Goal: Task Accomplishment & Management: Complete application form

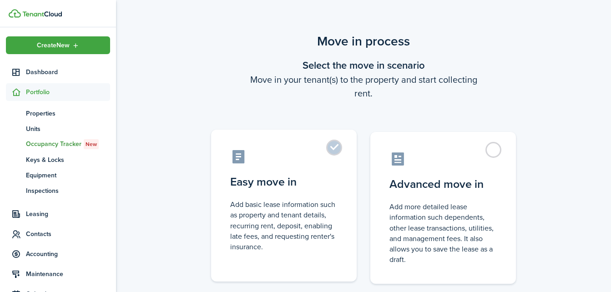
click at [340, 146] on label "Easy move in Add basic lease information such as property and tenant details, r…" at bounding box center [284, 206] width 146 height 152
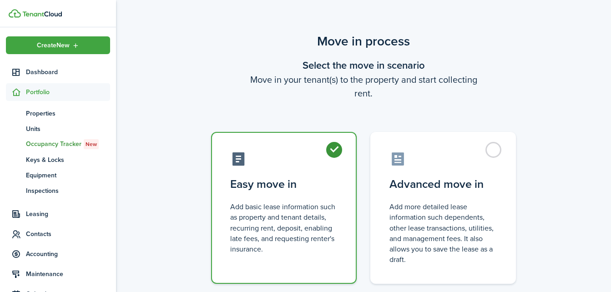
radio input "true"
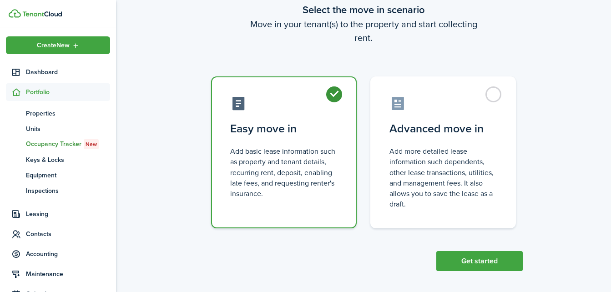
scroll to position [59, 0]
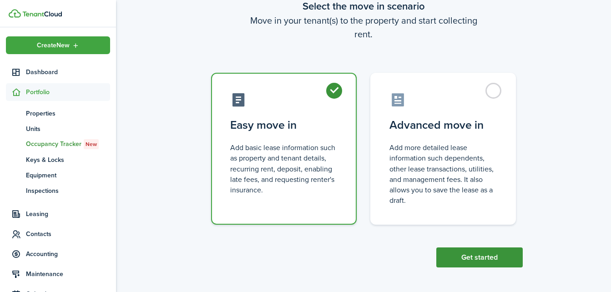
click at [480, 256] on button "Get started" at bounding box center [479, 257] width 86 height 20
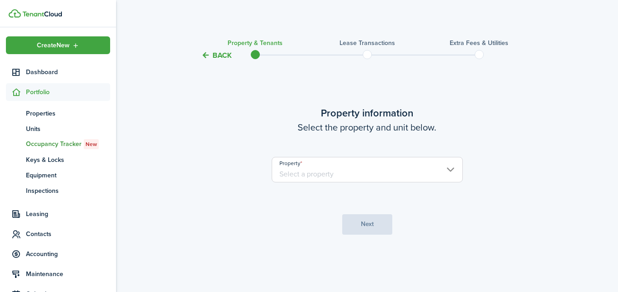
click at [437, 174] on input "Property" at bounding box center [367, 169] width 191 height 25
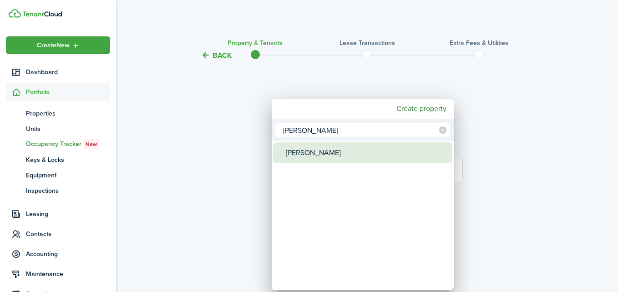
type input "[PERSON_NAME]"
click at [352, 160] on div "[PERSON_NAME]" at bounding box center [366, 152] width 161 height 21
type input "[PERSON_NAME]"
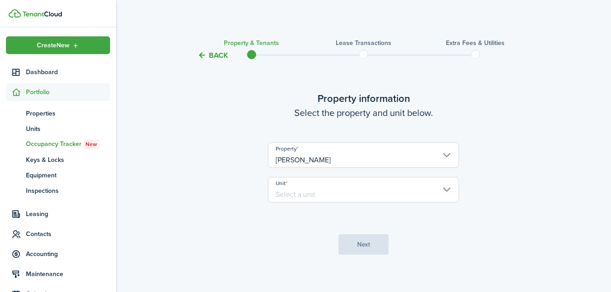
click at [387, 185] on input "Unit" at bounding box center [363, 189] width 191 height 25
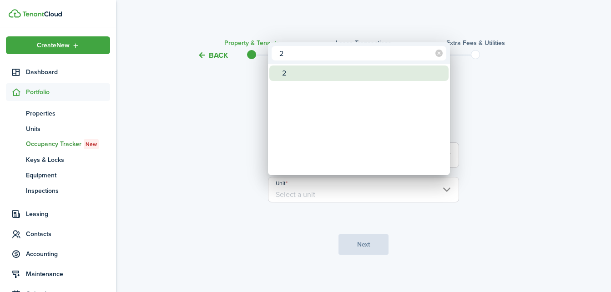
type input "2"
click at [319, 72] on div "2" at bounding box center [362, 72] width 161 height 15
type input "2"
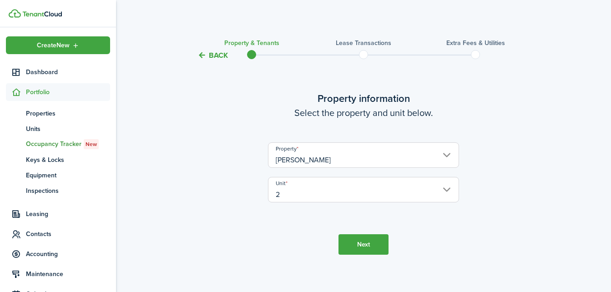
click at [363, 247] on button "Next" at bounding box center [363, 244] width 50 height 20
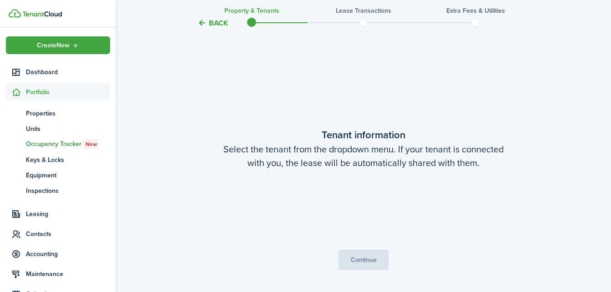
scroll to position [237, 0]
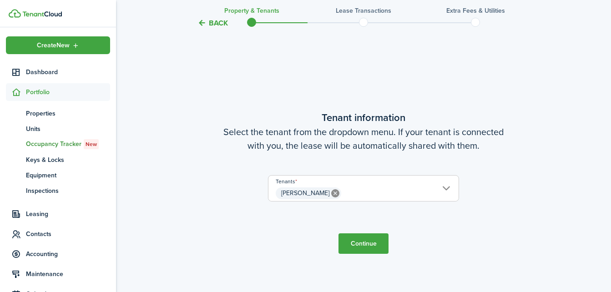
click at [365, 246] on button "Continue" at bounding box center [363, 243] width 50 height 20
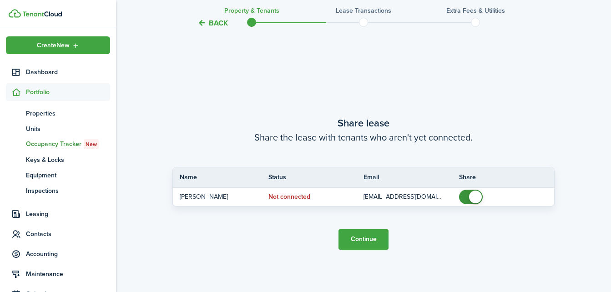
scroll to position [529, 0]
click at [373, 240] on button "Continue" at bounding box center [363, 239] width 50 height 20
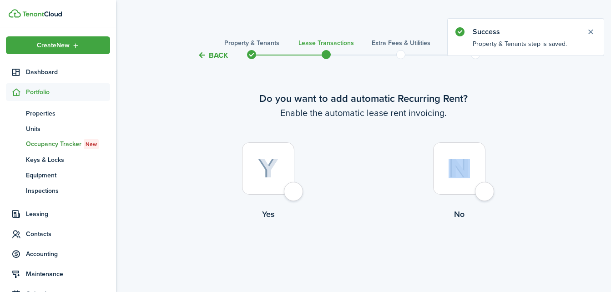
drag, startPoint x: 373, startPoint y: 240, endPoint x: 316, endPoint y: 175, distance: 86.7
click at [316, 175] on tc-wizard-step "Do you want to add automatic Recurring Rent? Enable the automatic lease rent in…" at bounding box center [363, 179] width 382 height 213
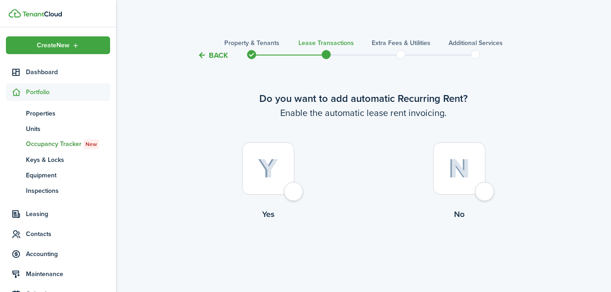
drag, startPoint x: 316, startPoint y: 175, endPoint x: 283, endPoint y: 186, distance: 34.8
click at [283, 186] on div at bounding box center [268, 168] width 52 height 52
radio input "true"
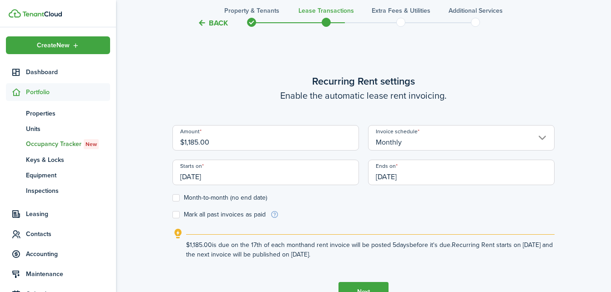
scroll to position [250, 0]
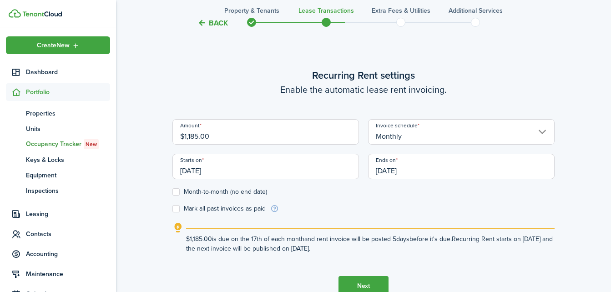
click at [425, 168] on input "[DATE]" at bounding box center [461, 166] width 186 height 25
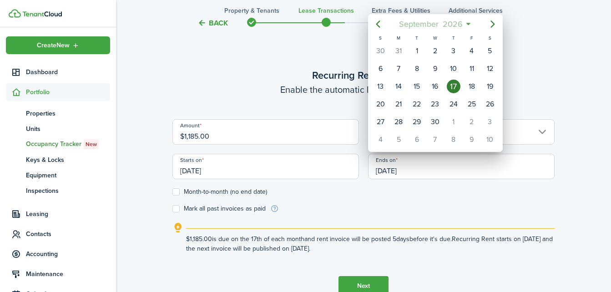
click at [464, 26] on mbsc-button "[DATE]" at bounding box center [430, 24] width 75 height 16
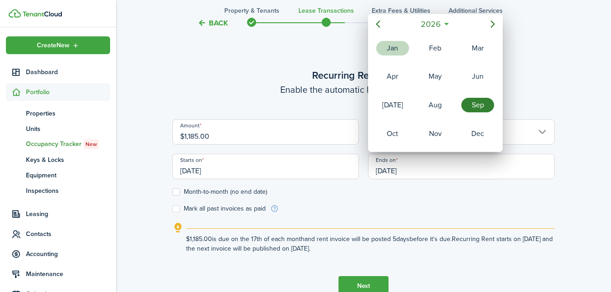
click at [379, 61] on div "Jan" at bounding box center [392, 48] width 36 height 27
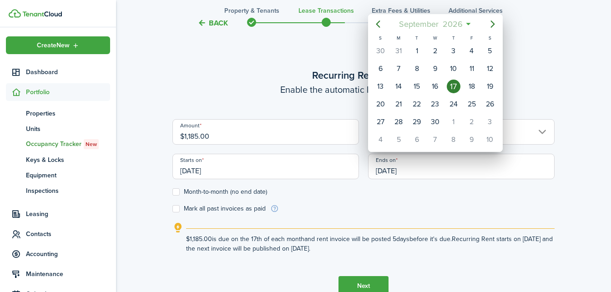
click at [465, 26] on mbsc-button "[DATE]" at bounding box center [430, 24] width 75 height 16
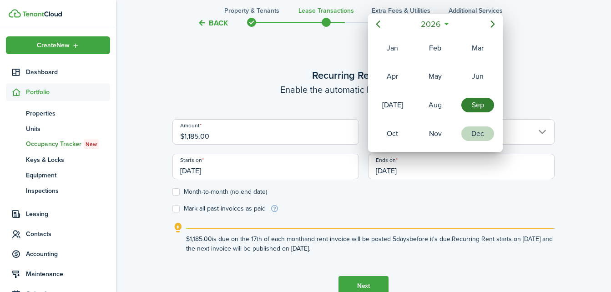
click at [476, 133] on div "Dec" at bounding box center [477, 133] width 33 height 15
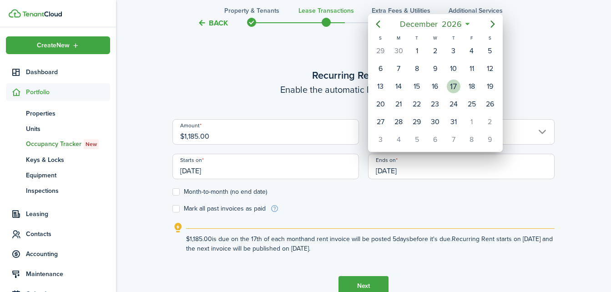
click at [446, 86] on div "17" at bounding box center [453, 86] width 18 height 17
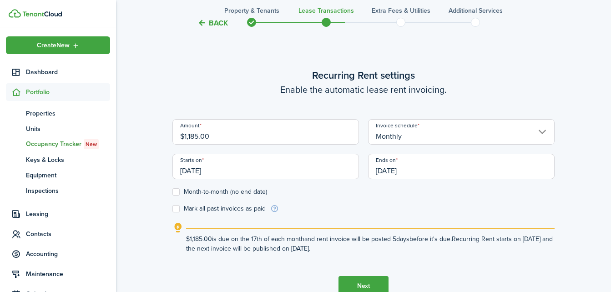
click at [390, 178] on input "[DATE]" at bounding box center [461, 166] width 186 height 25
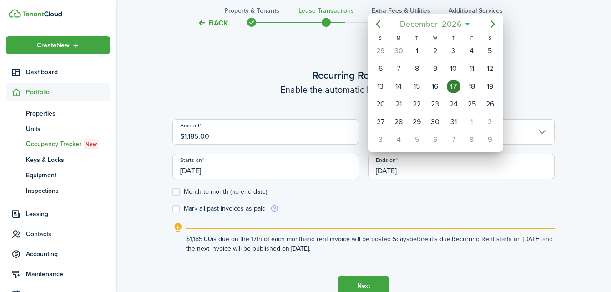
click at [465, 26] on mbsc-button "[DATE]" at bounding box center [430, 24] width 73 height 16
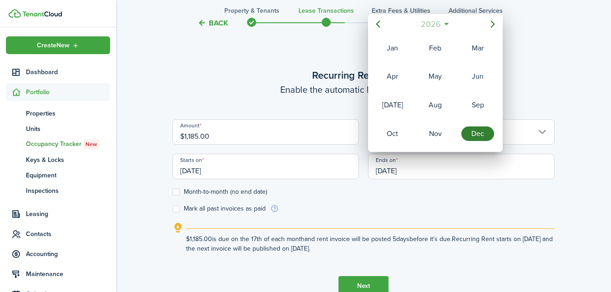
click at [436, 22] on span "2026" at bounding box center [430, 24] width 24 height 16
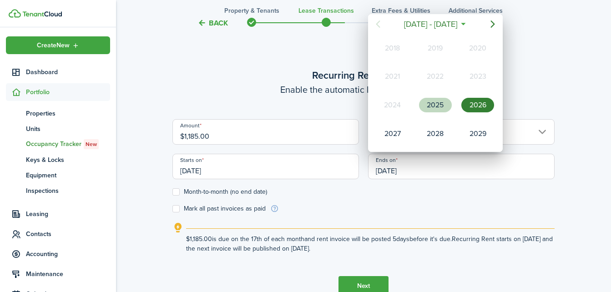
click at [434, 103] on div "2025" at bounding box center [435, 105] width 33 height 15
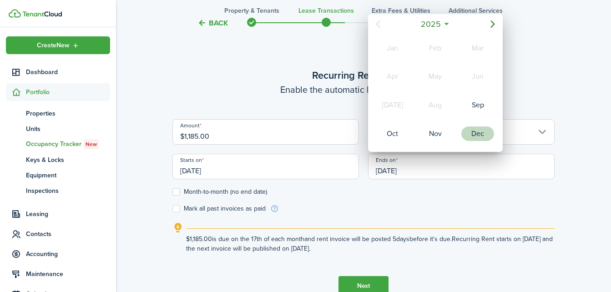
click at [476, 136] on div "Dec" at bounding box center [477, 133] width 33 height 15
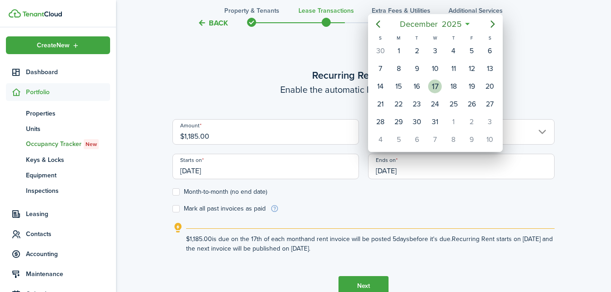
click at [439, 88] on div "17" at bounding box center [435, 87] width 14 height 14
type input "[DATE]"
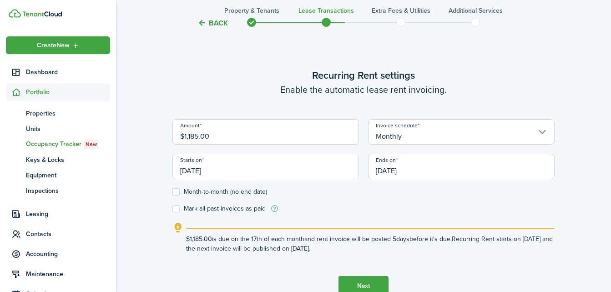
click at [368, 287] on button "Next" at bounding box center [363, 286] width 50 height 20
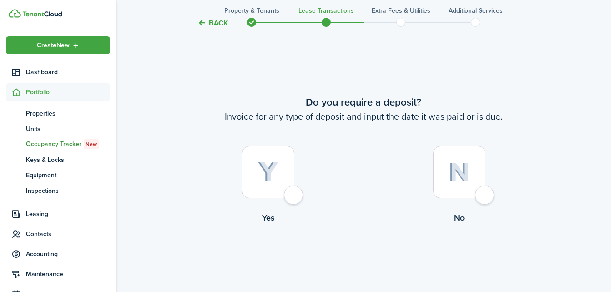
scroll to position [542, 0]
click at [287, 194] on div at bounding box center [268, 171] width 52 height 52
radio input "true"
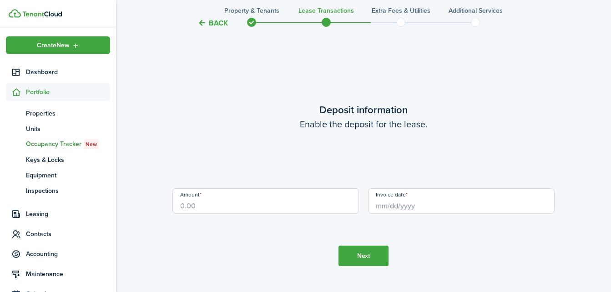
scroll to position [834, 0]
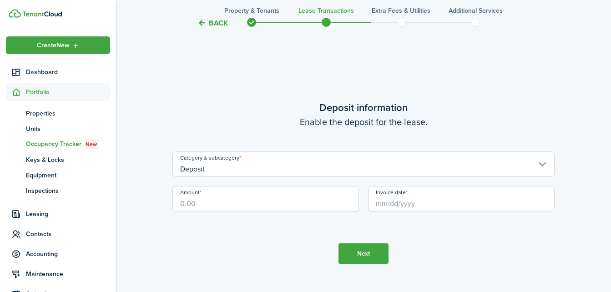
click at [287, 194] on input "Amount" at bounding box center [265, 198] width 186 height 25
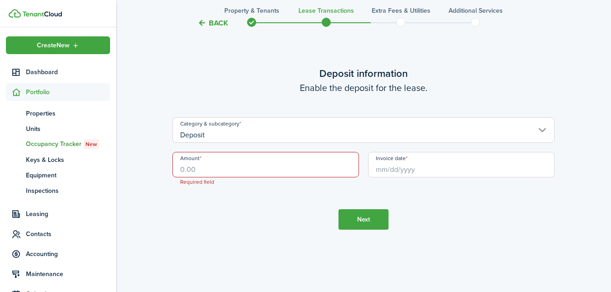
scroll to position [842, 0]
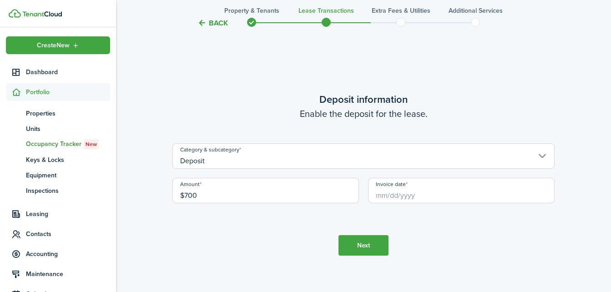
click at [430, 195] on input "Invoice date" at bounding box center [461, 190] width 186 height 25
type input "$700.00"
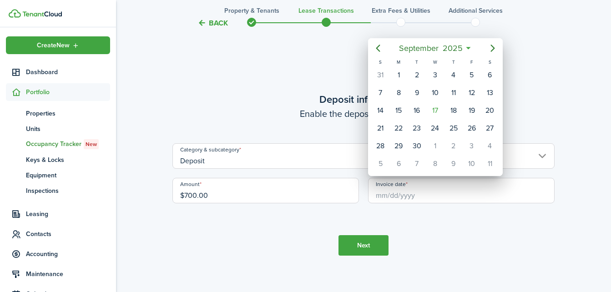
click at [430, 195] on div at bounding box center [305, 146] width 756 height 438
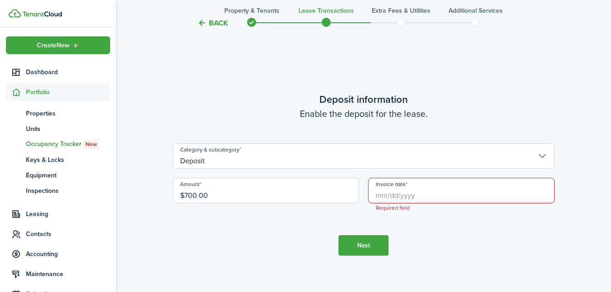
click at [407, 196] on input "Invoice date" at bounding box center [461, 190] width 186 height 25
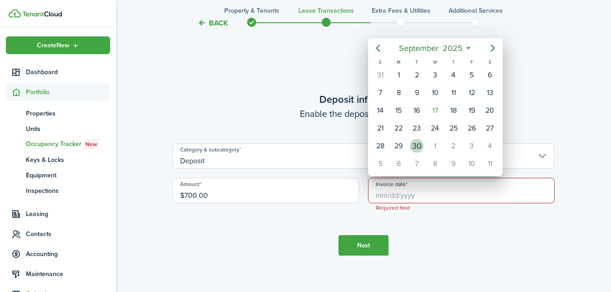
click at [412, 151] on div "30" at bounding box center [417, 146] width 14 height 14
type input "[DATE]"
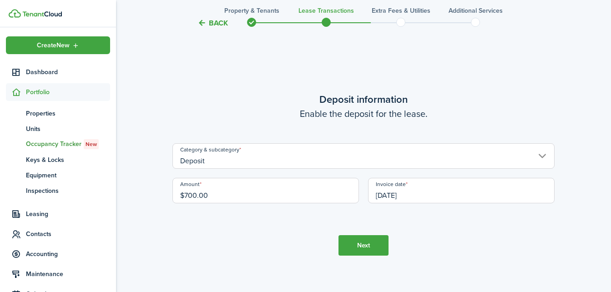
click at [364, 242] on button "Next" at bounding box center [363, 245] width 50 height 20
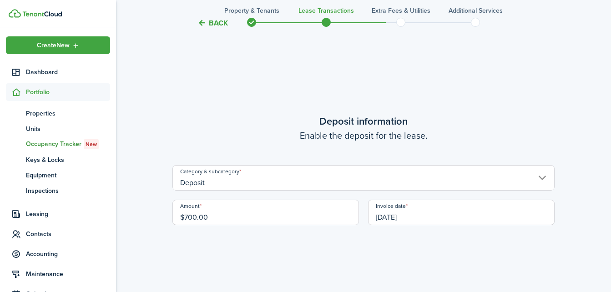
scroll to position [835, 0]
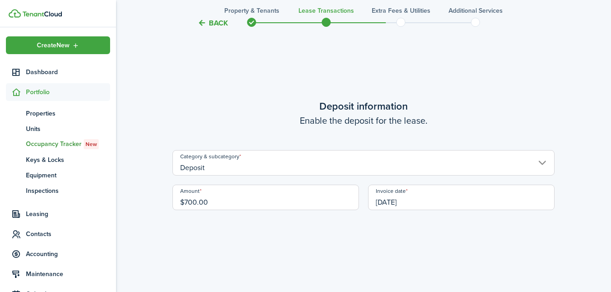
click at [221, 23] on button "Back" at bounding box center [212, 23] width 30 height 10
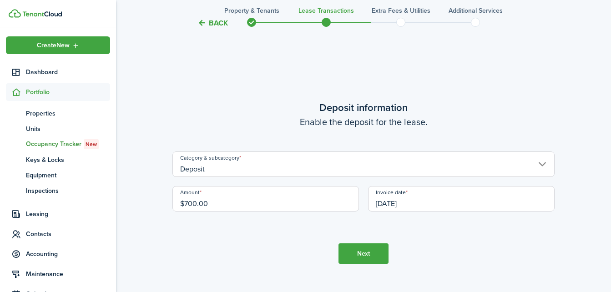
click at [221, 23] on button "Back" at bounding box center [212, 23] width 30 height 10
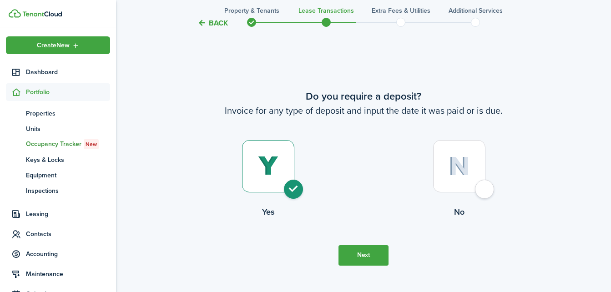
scroll to position [542, 0]
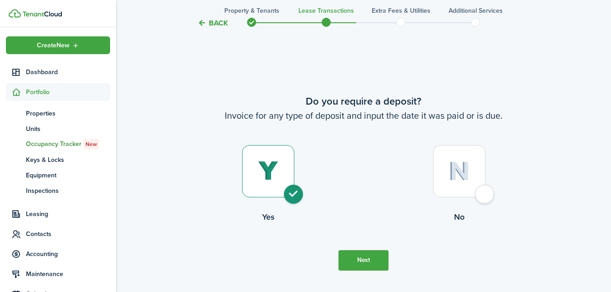
click at [485, 193] on div at bounding box center [459, 171] width 52 height 52
radio input "false"
radio input "true"
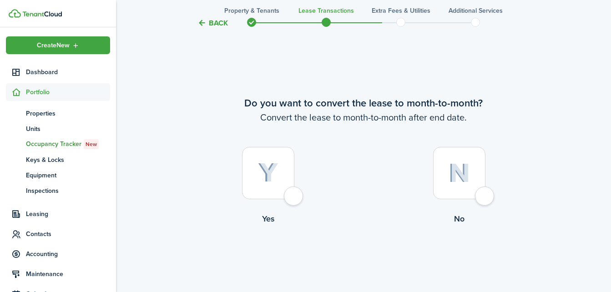
scroll to position [834, 0]
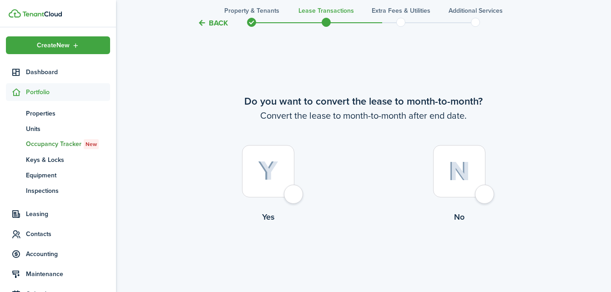
click at [294, 195] on div at bounding box center [268, 171] width 52 height 52
radio input "true"
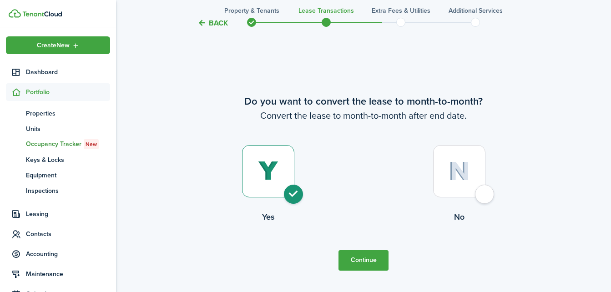
click at [369, 260] on button "Continue" at bounding box center [363, 260] width 50 height 20
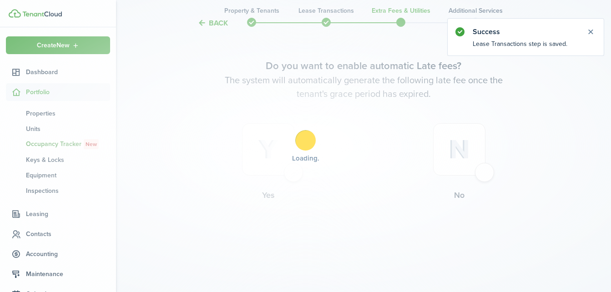
scroll to position [0, 0]
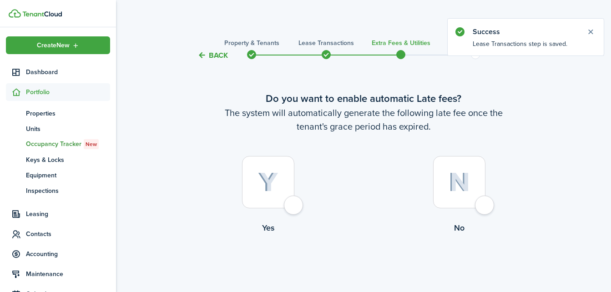
click at [294, 208] on div at bounding box center [268, 182] width 52 height 52
radio input "true"
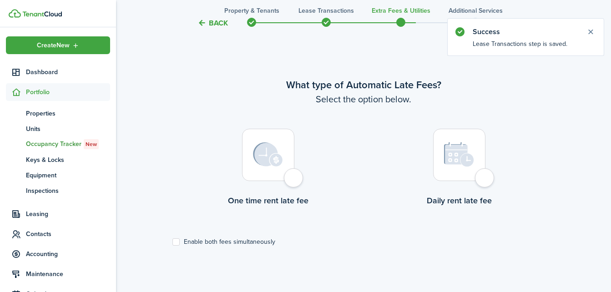
scroll to position [264, 0]
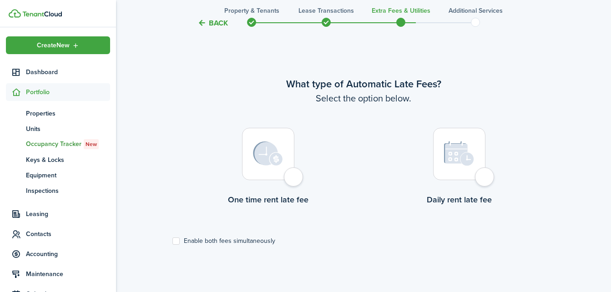
click at [294, 180] on div at bounding box center [268, 154] width 52 height 52
radio input "true"
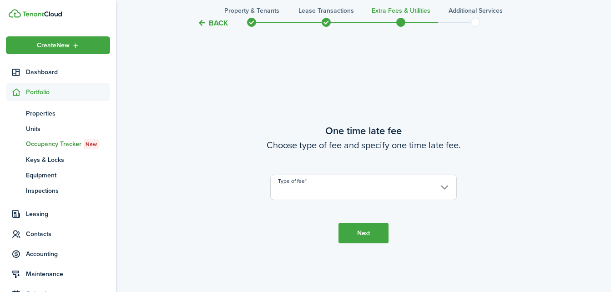
scroll to position [556, 0]
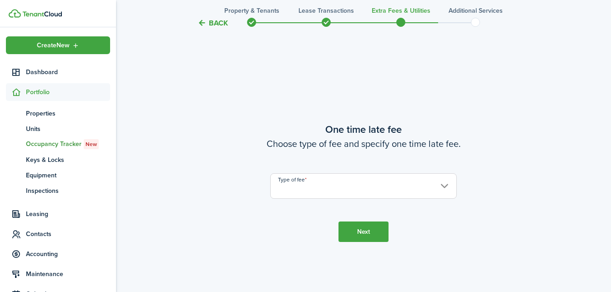
click at [312, 181] on input "Type of fee" at bounding box center [363, 185] width 186 height 25
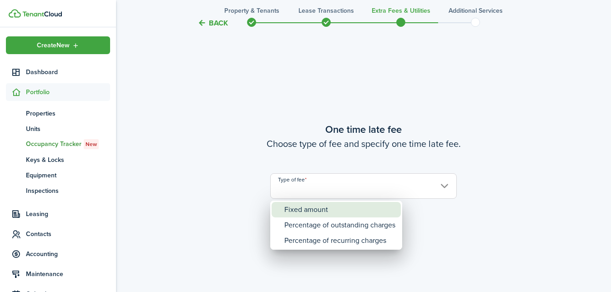
click at [302, 208] on div "Fixed amount" at bounding box center [339, 209] width 111 height 15
type input "Fixed amount"
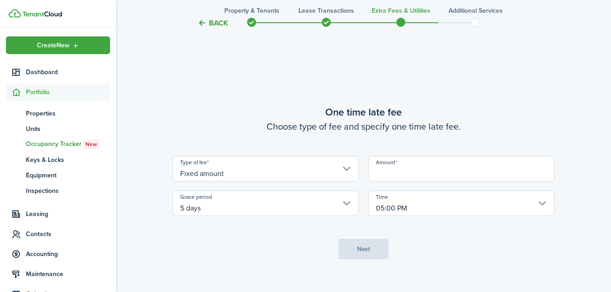
click at [398, 173] on input "Amount" at bounding box center [461, 168] width 186 height 25
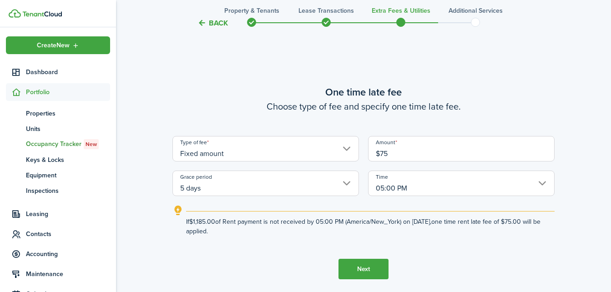
type input "$75.00"
click at [366, 265] on button "Next" at bounding box center [363, 269] width 50 height 20
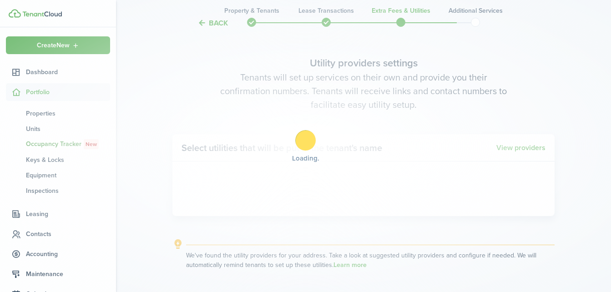
scroll to position [848, 0]
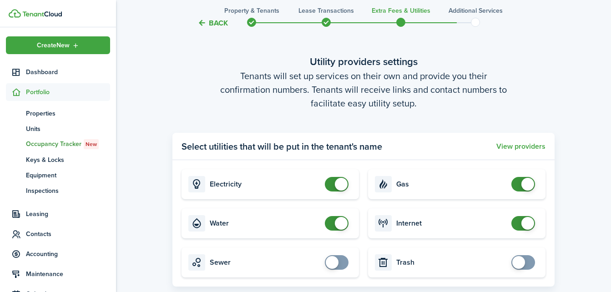
checkbox input "false"
click at [332, 183] on span at bounding box center [336, 184] width 9 height 15
checkbox input "false"
click at [332, 227] on span at bounding box center [336, 223] width 9 height 15
checkbox input "false"
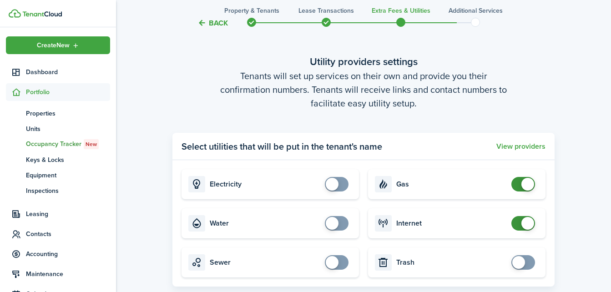
click at [518, 182] on span at bounding box center [522, 184] width 9 height 15
checkbox input "false"
click at [518, 221] on span at bounding box center [522, 223] width 9 height 15
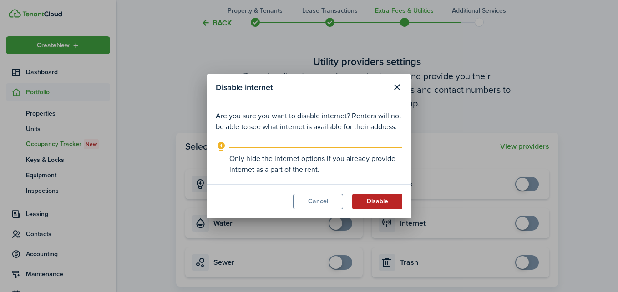
click at [367, 202] on button "Disable" at bounding box center [377, 201] width 50 height 15
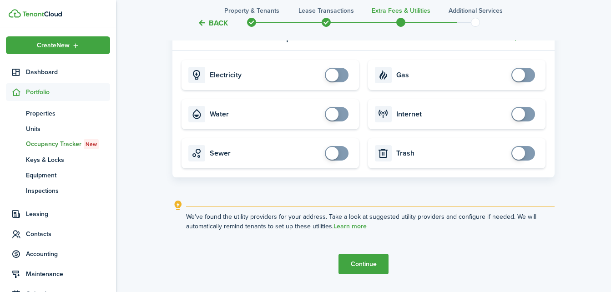
scroll to position [982, 0]
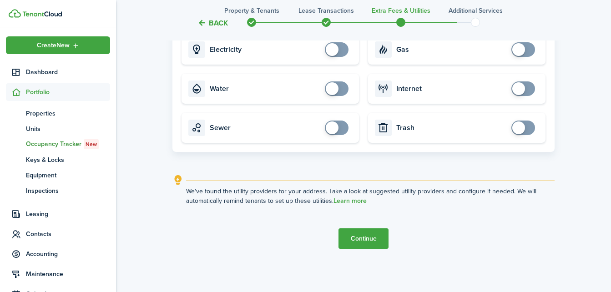
click at [380, 241] on button "Continue" at bounding box center [363, 238] width 50 height 20
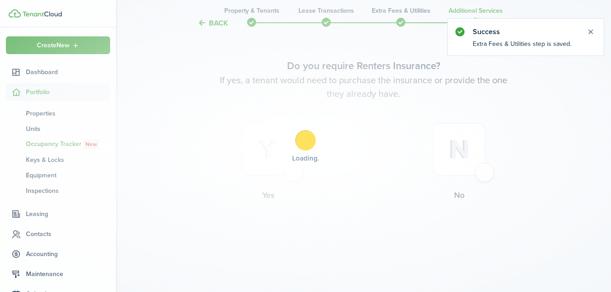
scroll to position [0, 0]
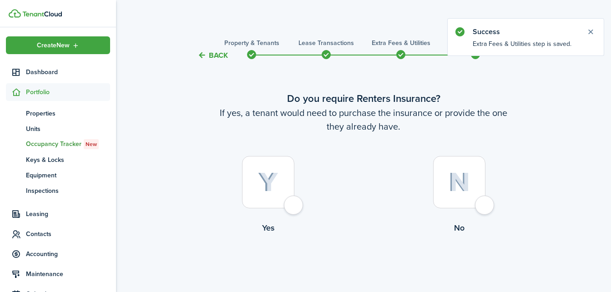
click at [479, 208] on div at bounding box center [459, 182] width 52 height 52
radio input "true"
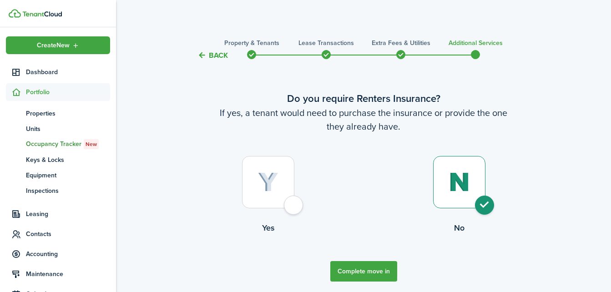
click at [376, 276] on button "Complete move in" at bounding box center [363, 271] width 67 height 20
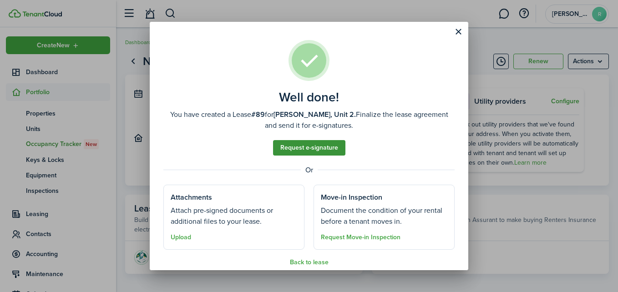
click at [299, 147] on link "Request e-signature" at bounding box center [309, 147] width 72 height 15
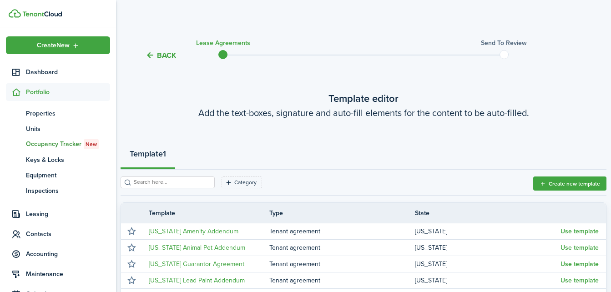
click at [299, 147] on div "Template 1" at bounding box center [364, 155] width 486 height 27
click at [165, 52] on button "Back" at bounding box center [161, 55] width 30 height 10
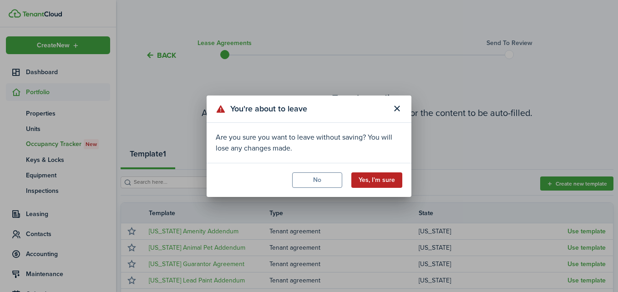
click at [372, 182] on button "Yes, I'm sure" at bounding box center [376, 179] width 51 height 15
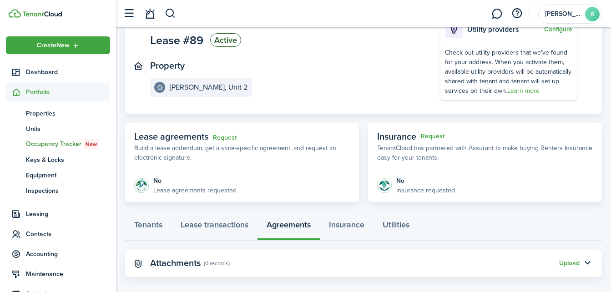
scroll to position [82, 0]
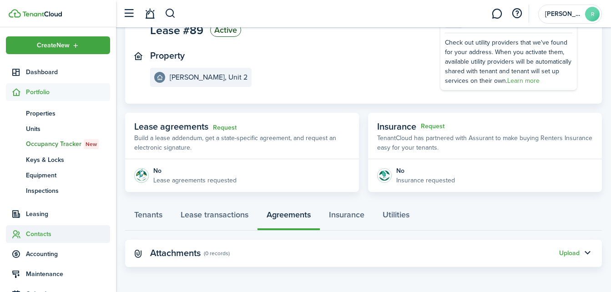
drag, startPoint x: 614, startPoint y: 196, endPoint x: 40, endPoint y: 234, distance: 574.7
click at [40, 234] on span "Contacts" at bounding box center [68, 234] width 84 height 10
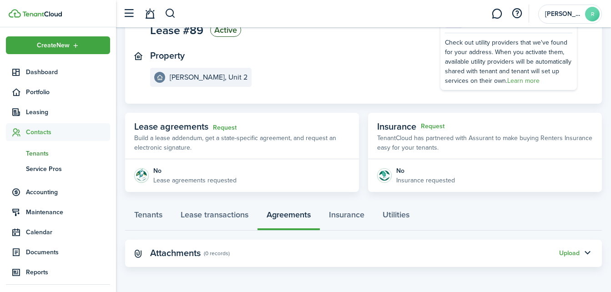
click at [33, 156] on span "Tenants" at bounding box center [68, 154] width 84 height 10
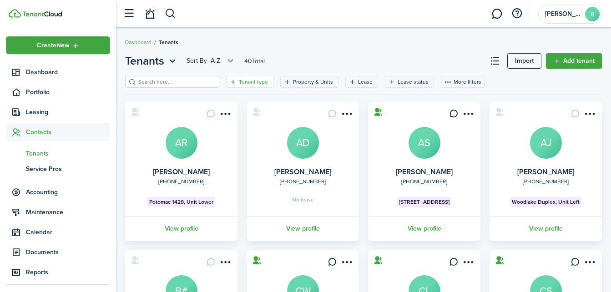
click at [229, 82] on icon "Open filter" at bounding box center [233, 81] width 8 height 7
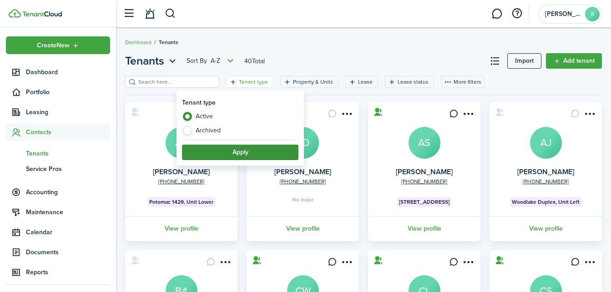
click at [231, 151] on button "Apply" at bounding box center [240, 152] width 116 height 15
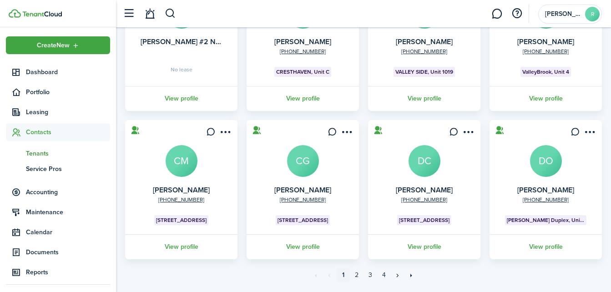
scroll to position [302, 0]
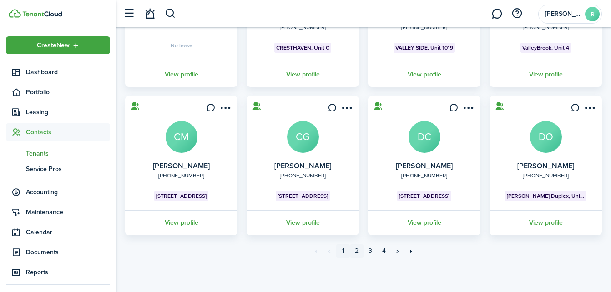
click at [357, 251] on link "2" at bounding box center [357, 251] width 14 height 14
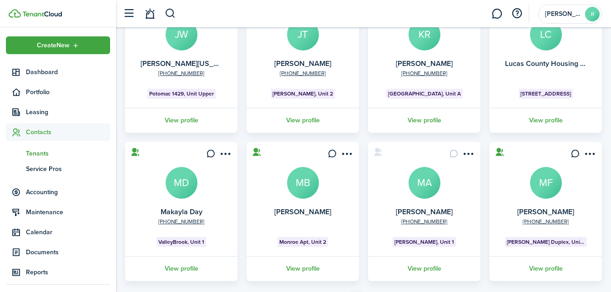
scroll to position [275, 0]
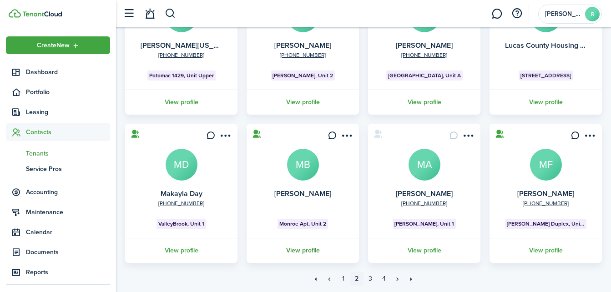
click at [306, 247] on link "View profile" at bounding box center [302, 250] width 115 height 25
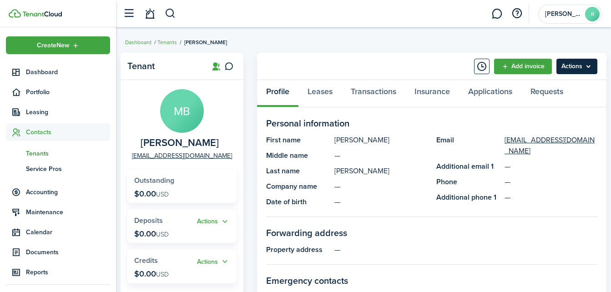
click at [567, 71] on menu-btn "Actions" at bounding box center [576, 66] width 41 height 15
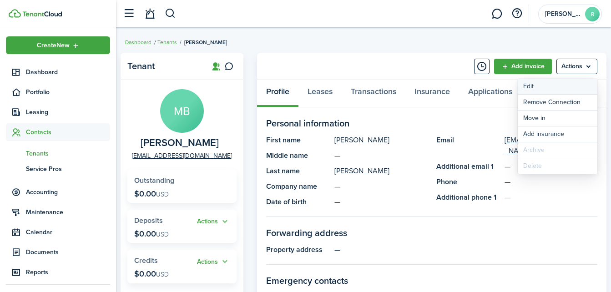
click at [554, 90] on link "Edit" at bounding box center [558, 86] width 80 height 15
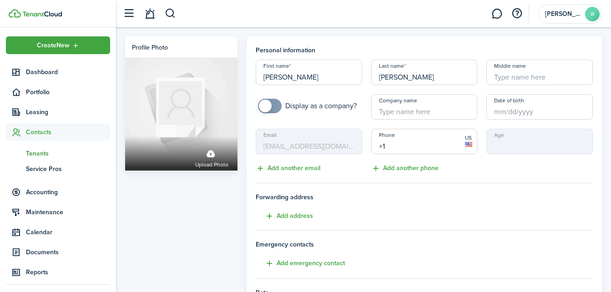
click at [393, 142] on input "+1" at bounding box center [424, 141] width 106 height 25
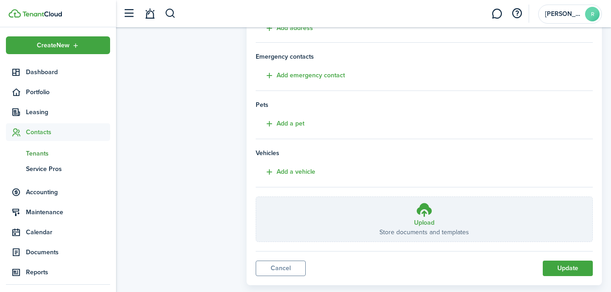
scroll to position [206, 0]
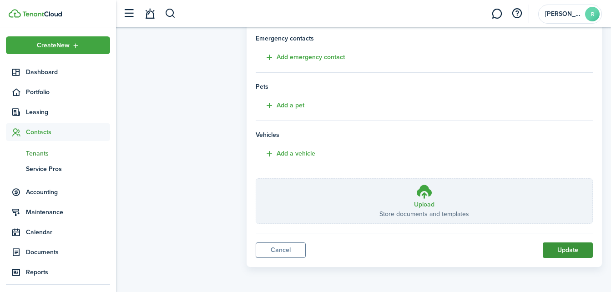
type input "[PHONE_NUMBER]"
click at [569, 251] on button "Update" at bounding box center [568, 249] width 50 height 15
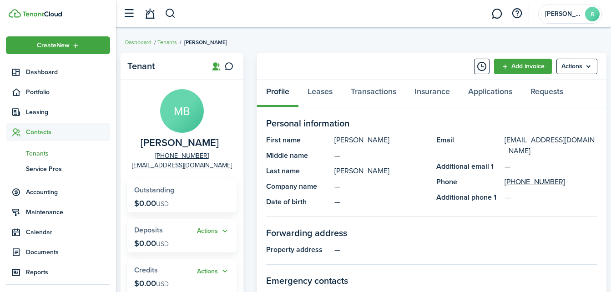
click at [50, 133] on span "Contacts" at bounding box center [68, 132] width 84 height 10
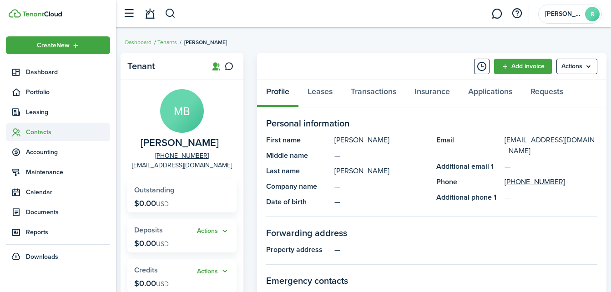
click at [43, 131] on span "Contacts" at bounding box center [68, 132] width 84 height 10
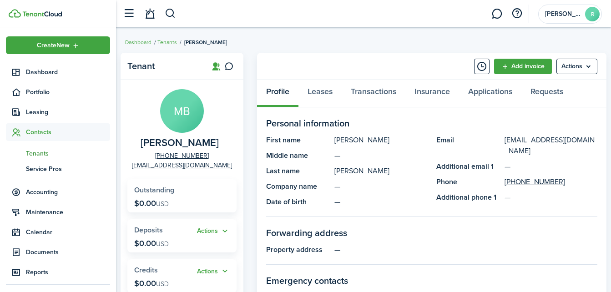
click at [41, 154] on span "Tenants" at bounding box center [68, 154] width 84 height 10
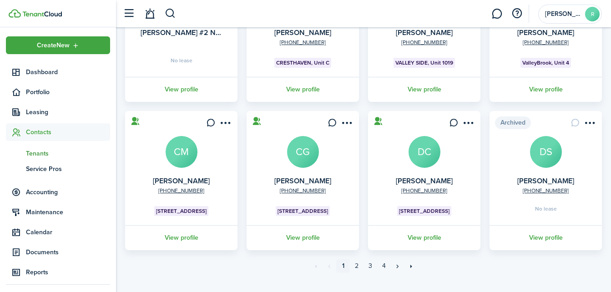
scroll to position [302, 0]
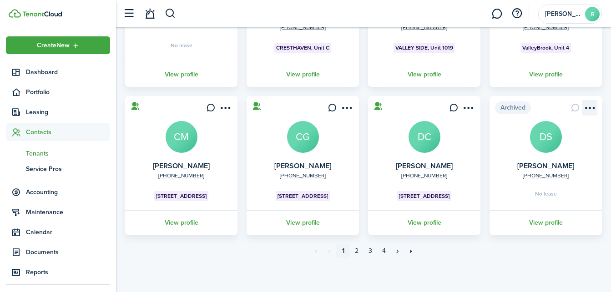
click at [593, 104] on menu-btn-icon "Open menu" at bounding box center [589, 107] width 15 height 15
click at [593, 105] on menu-btn-icon "Open menu" at bounding box center [589, 107] width 15 height 15
click at [587, 106] on menu-btn-icon "Open menu" at bounding box center [589, 107] width 15 height 15
click at [542, 221] on link "View profile" at bounding box center [545, 222] width 115 height 25
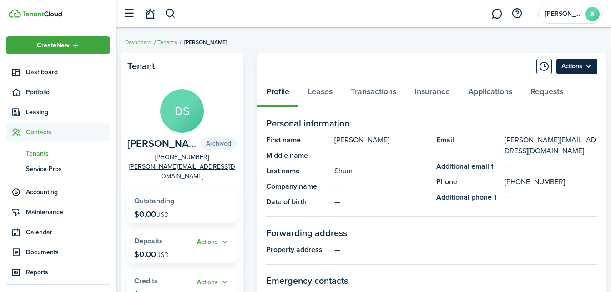
click at [593, 65] on menu-btn "Actions" at bounding box center [576, 66] width 41 height 15
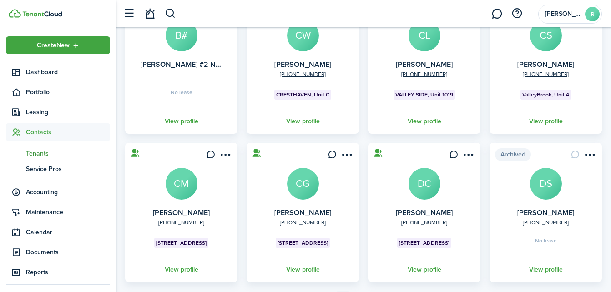
scroll to position [277, 0]
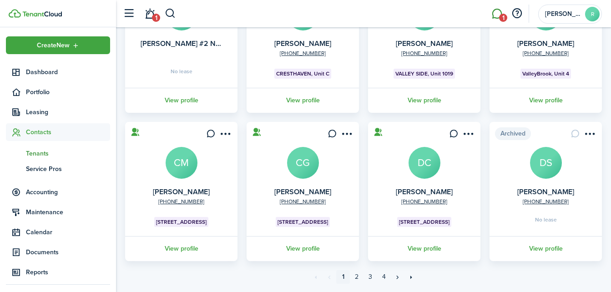
click at [496, 16] on link "1" at bounding box center [496, 13] width 17 height 23
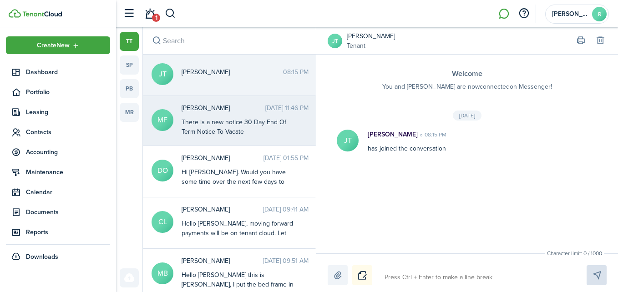
click at [236, 133] on messenger-thread-item-body "There is a new notice 30 Day End Of Term Notice To Vacate" at bounding box center [238, 126] width 114 height 19
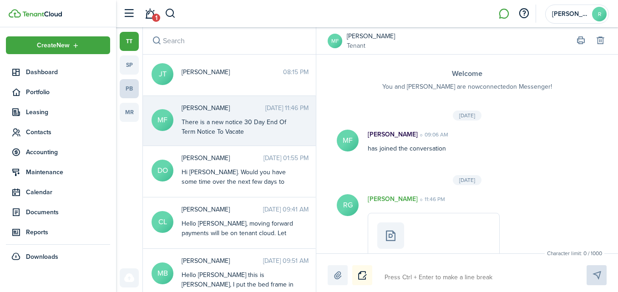
click at [129, 92] on link "pb" at bounding box center [129, 88] width 19 height 19
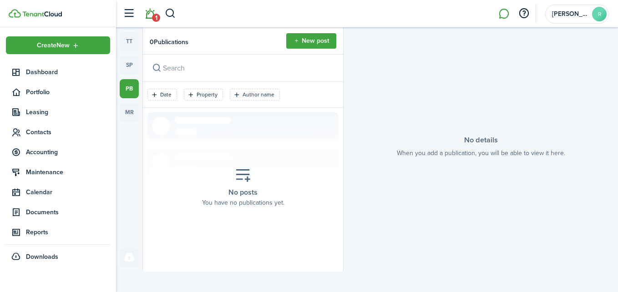
click at [154, 18] on span "1" at bounding box center [156, 18] width 8 height 8
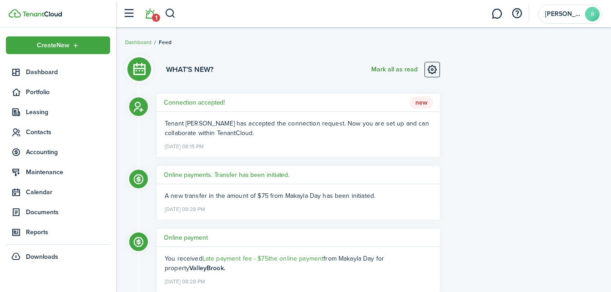
click at [395, 66] on button "Mark all as read" at bounding box center [394, 69] width 46 height 15
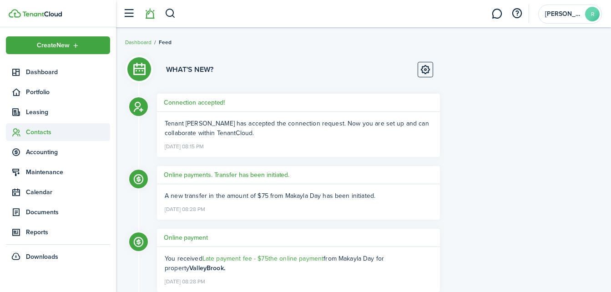
click at [42, 133] on span "Contacts" at bounding box center [68, 132] width 84 height 10
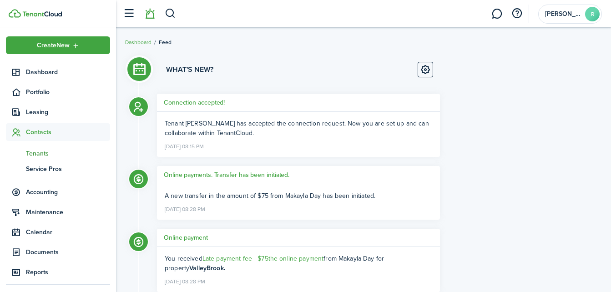
click at [43, 152] on span "Tenants" at bounding box center [68, 154] width 84 height 10
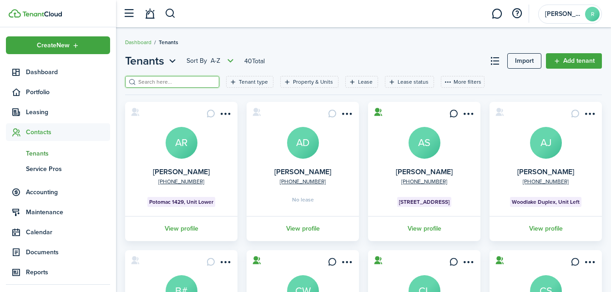
click at [190, 84] on input "search" at bounding box center [176, 82] width 80 height 9
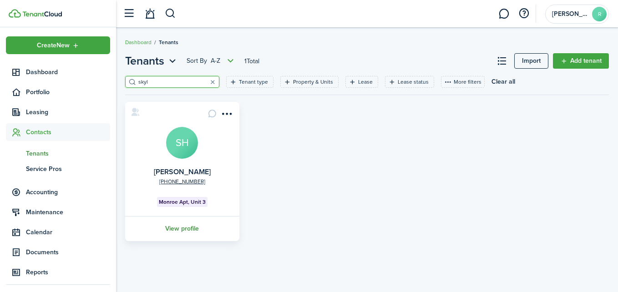
type input "skyl"
click at [185, 226] on link "View profile" at bounding box center [182, 228] width 117 height 25
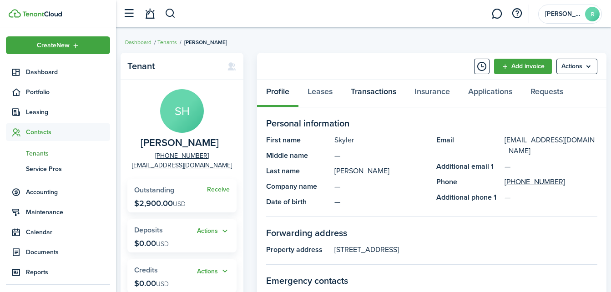
click at [376, 96] on link "Transactions" at bounding box center [374, 93] width 64 height 27
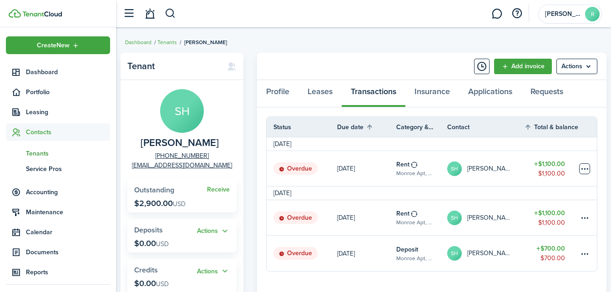
click at [584, 170] on table-menu-btn-icon at bounding box center [584, 168] width 11 height 11
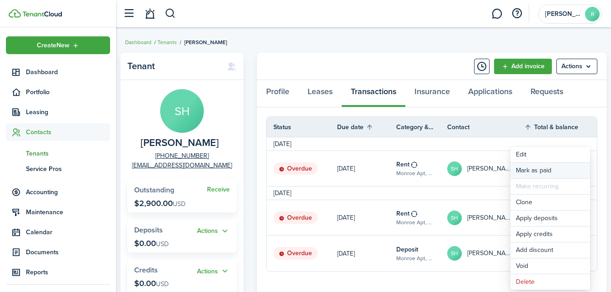
click at [573, 170] on link "Mark as paid" at bounding box center [550, 170] width 80 height 15
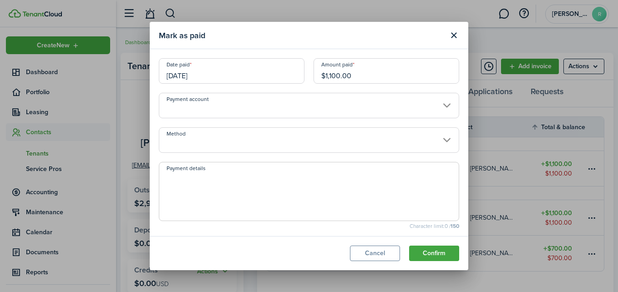
click at [442, 107] on input "Payment account" at bounding box center [309, 105] width 300 height 25
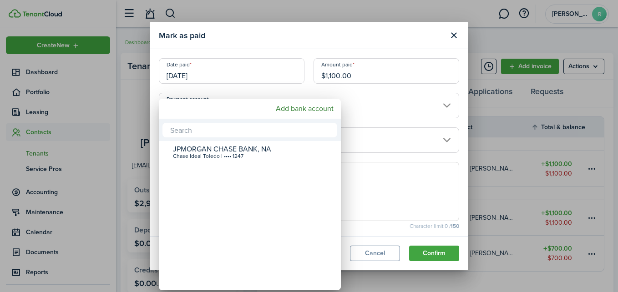
click at [453, 39] on div at bounding box center [308, 146] width 763 height 438
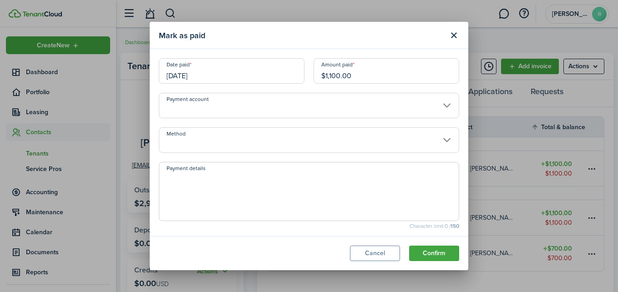
click at [453, 39] on button "Close modal" at bounding box center [453, 35] width 15 height 15
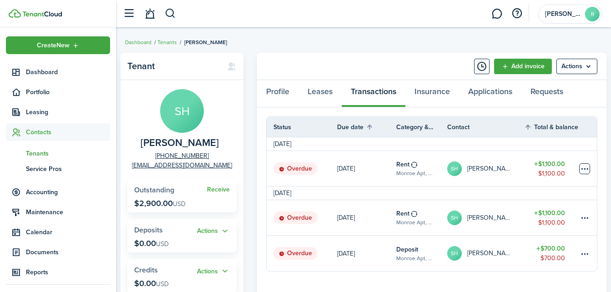
click at [584, 164] on table-menu-btn-icon "Open menu" at bounding box center [584, 168] width 11 height 11
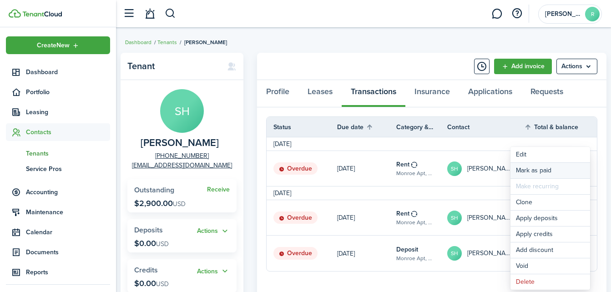
click at [562, 171] on link "Mark as paid" at bounding box center [550, 170] width 80 height 15
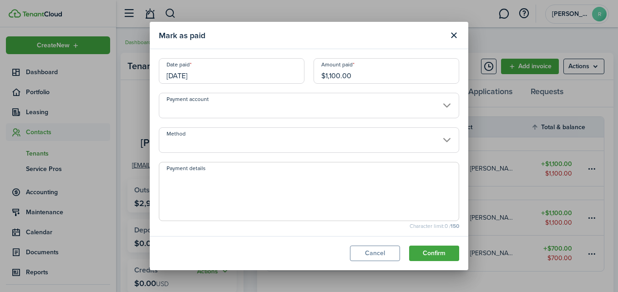
click at [438, 104] on input "Payment account" at bounding box center [309, 105] width 300 height 25
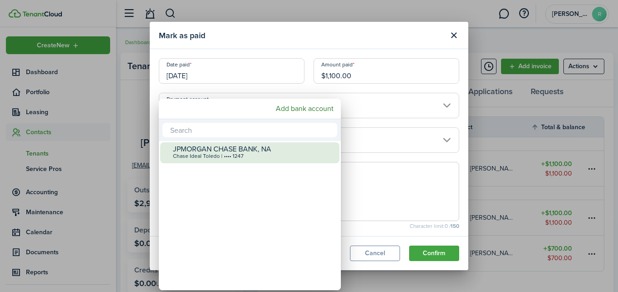
click at [262, 156] on div "Chase Ideal Toledo | •••• 1247" at bounding box center [253, 156] width 161 height 6
type input "•••• •••• •••• 1247"
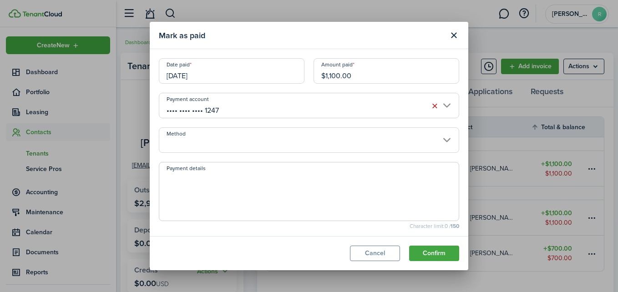
click at [439, 140] on input "Method" at bounding box center [309, 139] width 300 height 25
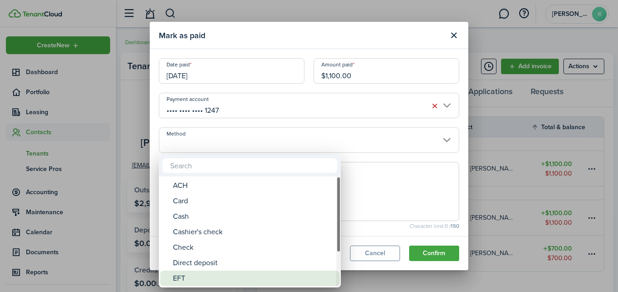
click at [176, 273] on div "EFT" at bounding box center [253, 278] width 161 height 15
type input "EFT"
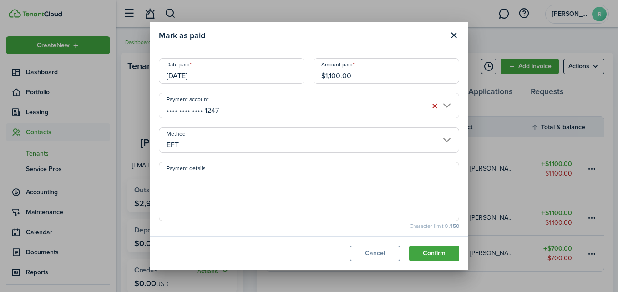
click at [359, 183] on textarea "Payment details" at bounding box center [308, 194] width 299 height 44
type textarea "P"
click at [433, 181] on textarea "Tenant was not added to Tenant Cloud at initial move-in [DATE]. Tenant is" at bounding box center [308, 194] width 299 height 44
drag, startPoint x: 433, startPoint y: 181, endPoint x: 426, endPoint y: 191, distance: 13.1
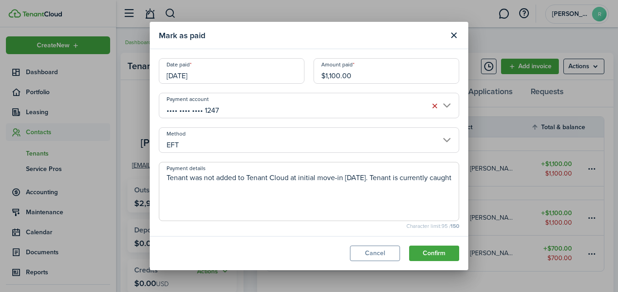
click at [426, 191] on textarea "Tenant was not added to Tenant Cloud at initial move-in [DATE]. Tenant is curre…" at bounding box center [308, 194] width 299 height 44
click at [347, 197] on textarea "Tenant was not added to Tenant Cloud at initial move-in [DATE]. Tenant is curre…" at bounding box center [308, 194] width 299 height 44
type textarea "Tenant was not added to Tenant Cloud at initial move-in [DATE]. Tenant is curre…"
click at [433, 251] on button "Confirm" at bounding box center [434, 253] width 50 height 15
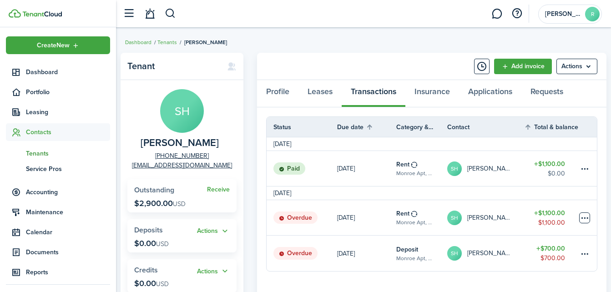
click at [587, 219] on table-menu-btn-icon at bounding box center [584, 217] width 11 height 11
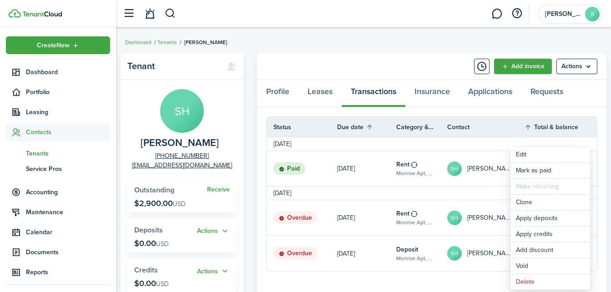
click at [597, 202] on table "Status Due date Category & property Contact Total & balance Actions [DATE] Paid…" at bounding box center [431, 193] width 331 height 155
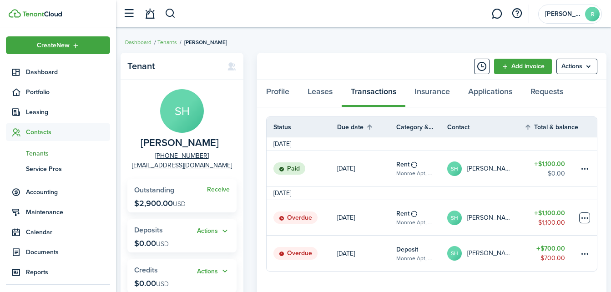
click at [584, 216] on table-menu-btn-icon "Open menu" at bounding box center [584, 217] width 11 height 11
click at [602, 227] on panel-main-body "Status Due date Category & property Contact Total & balance Actions [DATE] Paid…" at bounding box center [431, 254] width 349 height 295
click at [583, 216] on table-menu-btn-icon "Open menu" at bounding box center [584, 217] width 11 height 11
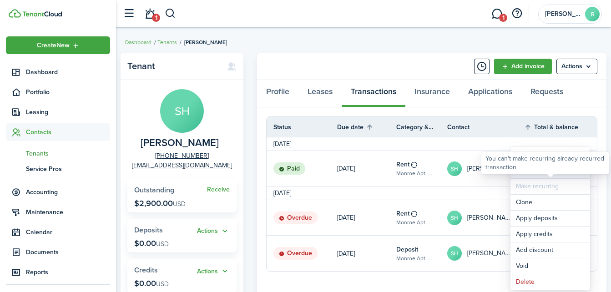
click at [548, 178] on link "Mark as paid" at bounding box center [550, 170] width 80 height 15
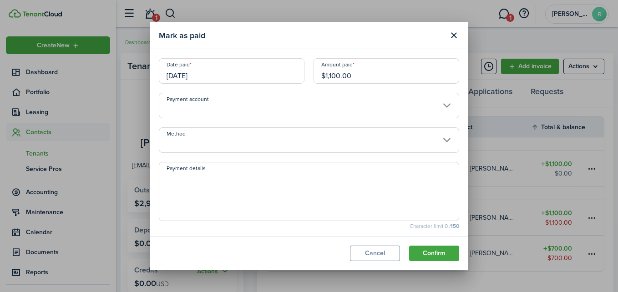
click at [441, 103] on input "Payment account" at bounding box center [309, 105] width 300 height 25
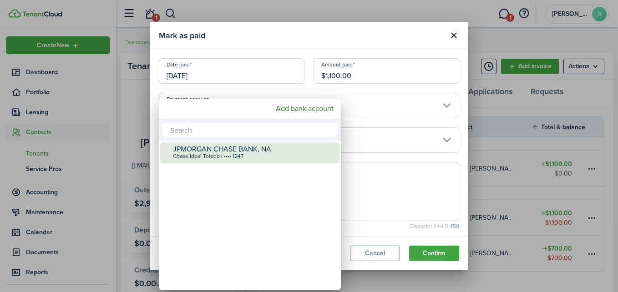
click at [284, 147] on div "JPMORGAN CHASE BANK, NA" at bounding box center [253, 149] width 161 height 8
type input "•••• •••• •••• 1247"
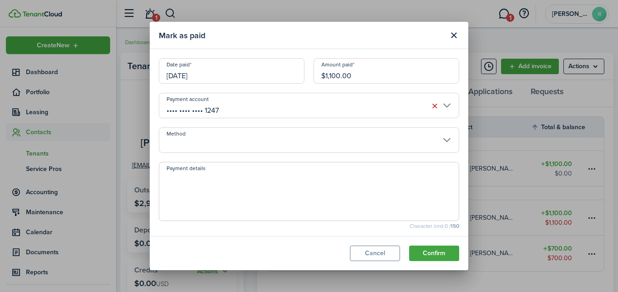
click at [283, 145] on input "Method" at bounding box center [309, 139] width 300 height 25
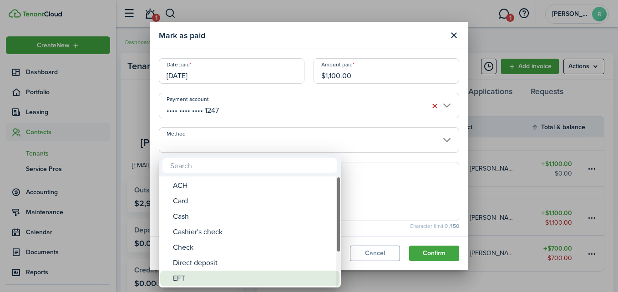
click at [192, 285] on div "EFT" at bounding box center [253, 278] width 161 height 15
type input "EFT"
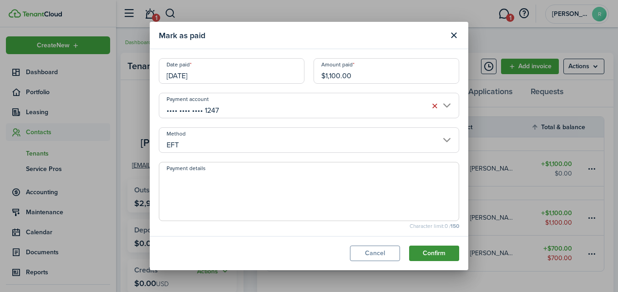
click at [443, 250] on button "Confirm" at bounding box center [434, 253] width 50 height 15
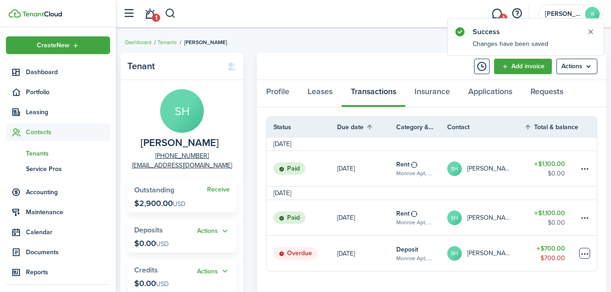
click at [582, 255] on table-menu-btn-icon at bounding box center [584, 253] width 11 height 11
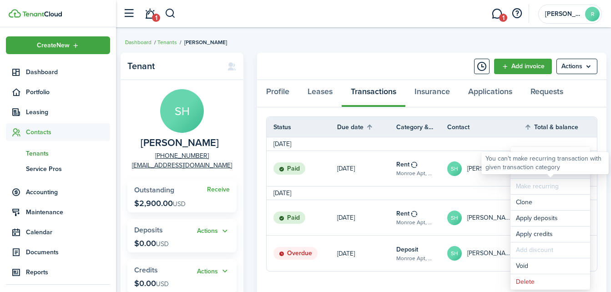
click at [555, 174] on link "Mark as paid" at bounding box center [550, 170] width 80 height 15
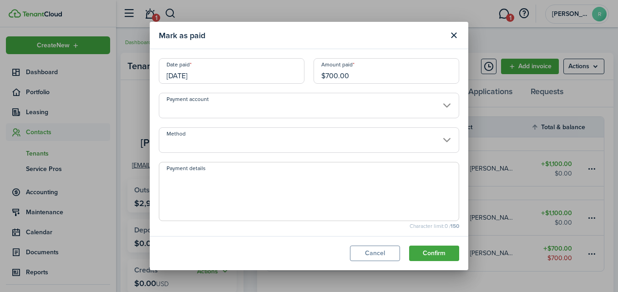
click at [436, 109] on input "Payment account" at bounding box center [309, 105] width 300 height 25
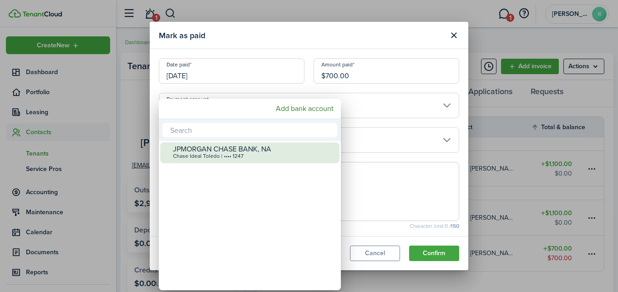
click at [272, 151] on div "JPMORGAN CHASE BANK, NA" at bounding box center [253, 149] width 161 height 8
type input "•••• •••• •••• 1247"
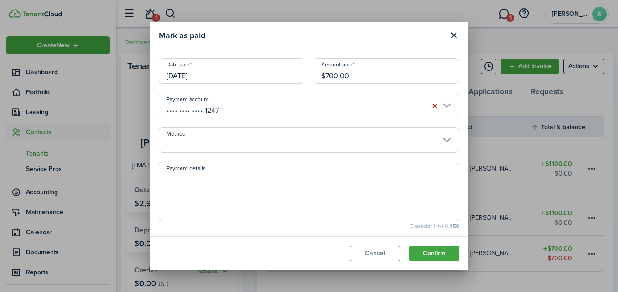
click at [441, 137] on input "Method" at bounding box center [309, 139] width 300 height 25
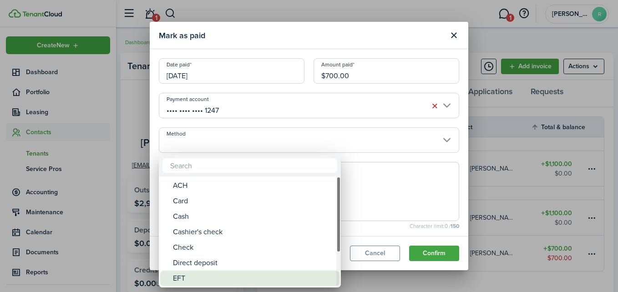
click at [173, 277] on div "EFT" at bounding box center [253, 278] width 161 height 15
type input "EFT"
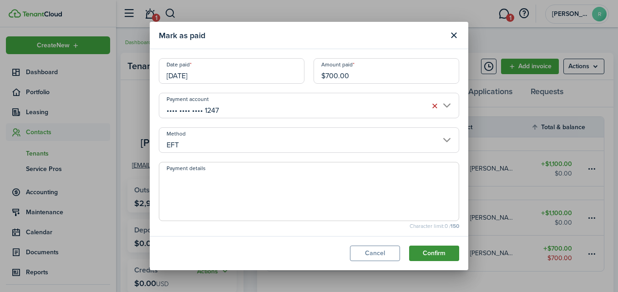
click at [433, 253] on button "Confirm" at bounding box center [434, 253] width 50 height 15
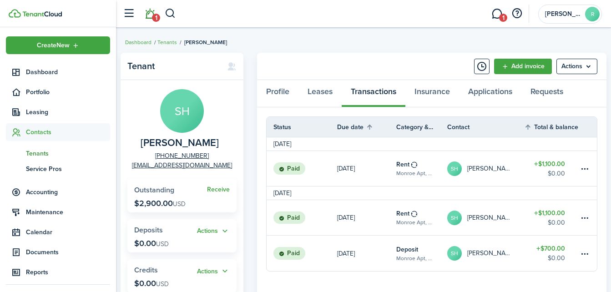
click at [154, 15] on span "1" at bounding box center [156, 18] width 8 height 8
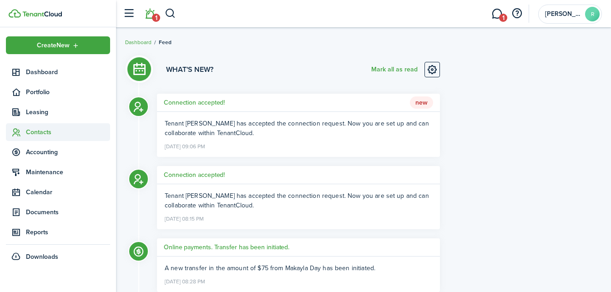
click at [45, 133] on span "Contacts" at bounding box center [68, 132] width 84 height 10
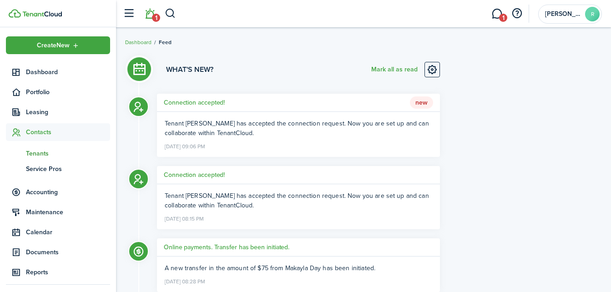
click at [41, 151] on span "Tenants" at bounding box center [68, 154] width 84 height 10
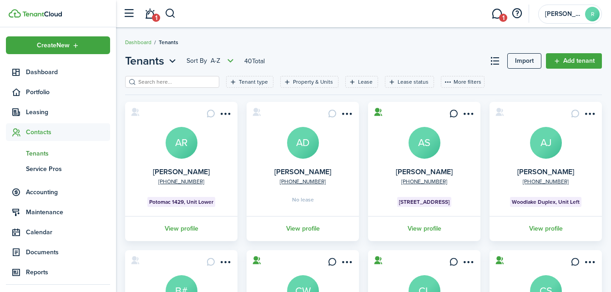
click at [356, 31] on breadcrumb "Dashboard Tenants" at bounding box center [363, 37] width 477 height 21
click at [494, 14] on link "1" at bounding box center [496, 13] width 17 height 23
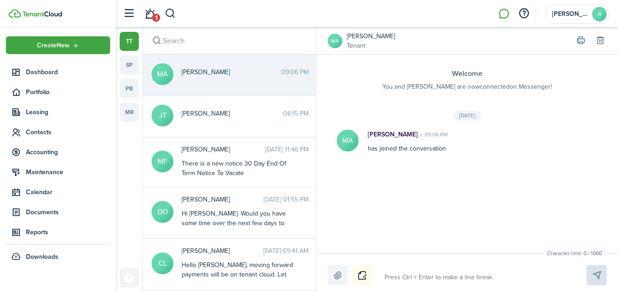
click at [495, 277] on textarea at bounding box center [474, 277] width 187 height 15
type textarea "T"
type textarea "Th"
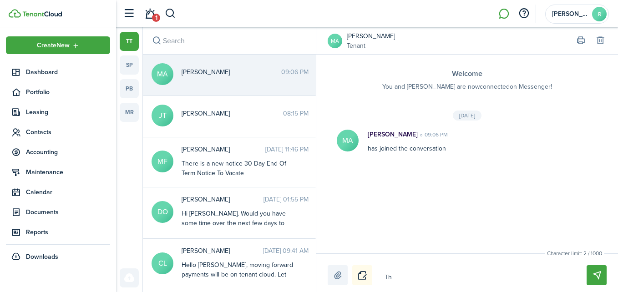
type textarea "Tha"
type textarea "Than"
type textarea "Thanl"
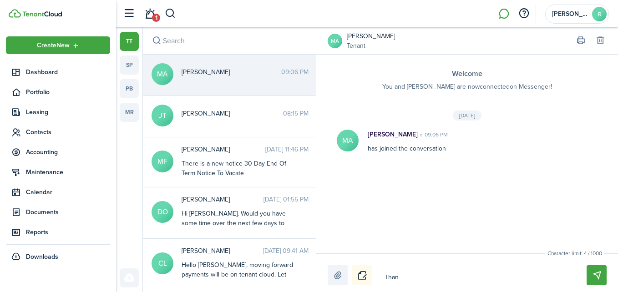
type textarea "Thanl"
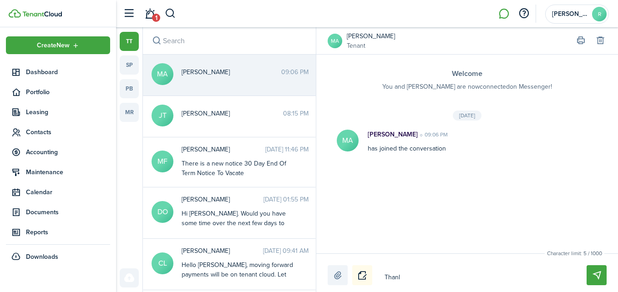
type textarea "Than"
type textarea "Thank"
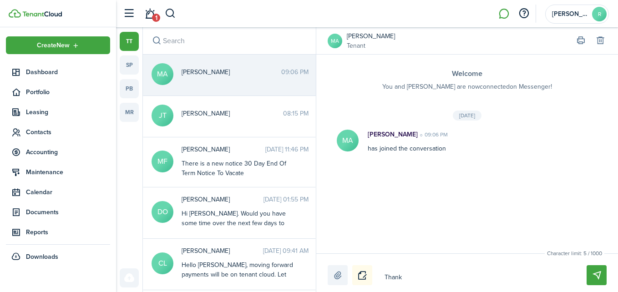
type textarea "Thank"
type textarea "Thank y"
type textarea "Thank yo"
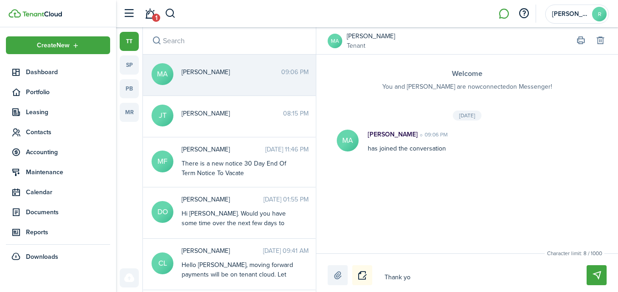
type textarea "Thank you"
type textarea "Thank you M"
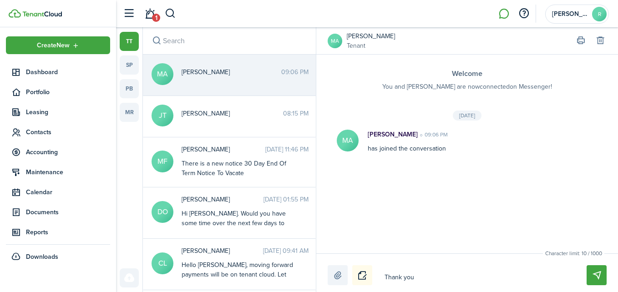
type textarea "Thank you M"
type textarea "Thank you [PERSON_NAME]"
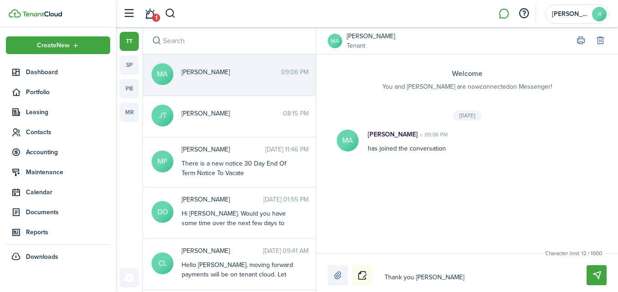
type textarea "Thank you [PERSON_NAME]"
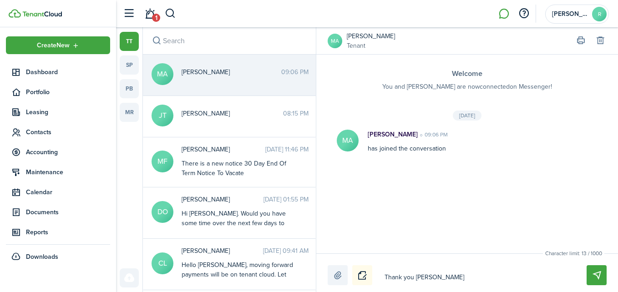
type textarea "Thank you [PERSON_NAME]"
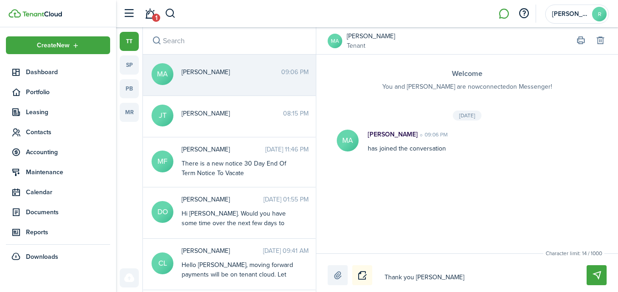
type textarea "Thank you [PERSON_NAME]"
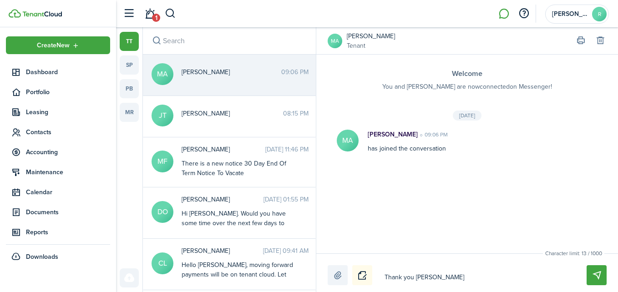
type textarea "Thank you [PERSON_NAME]"
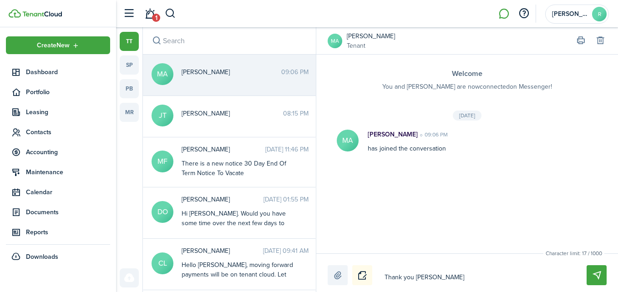
type textarea "Thank you [PERSON_NAME]"
type textarea "Thank you [PERSON_NAME] for"
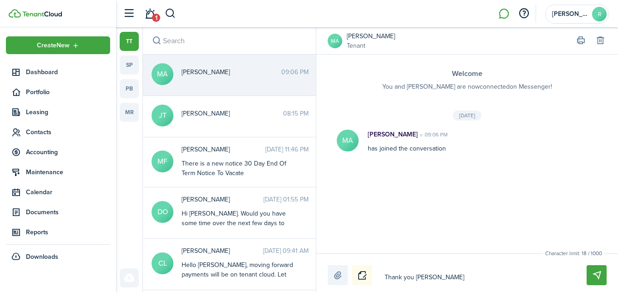
type textarea "Thank you [PERSON_NAME] for"
type textarea "Thank you [PERSON_NAME] for a"
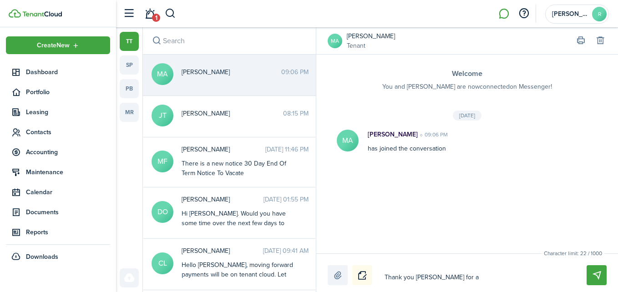
type textarea "Thank you [PERSON_NAME] for ac"
type textarea "Thank you [PERSON_NAME] for acc"
type textarea "Thank you [PERSON_NAME] for accp"
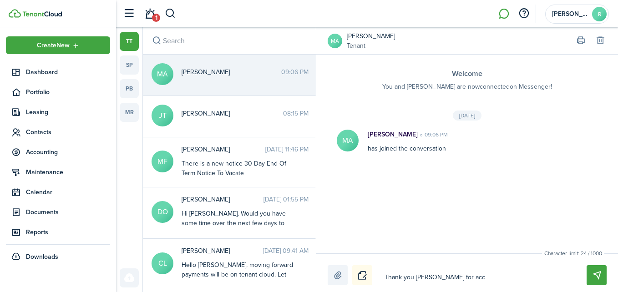
type textarea "Thank you [PERSON_NAME] for accp"
type textarea "Thank you [PERSON_NAME] for accpe"
type textarea "Thank you [PERSON_NAME] for accpet"
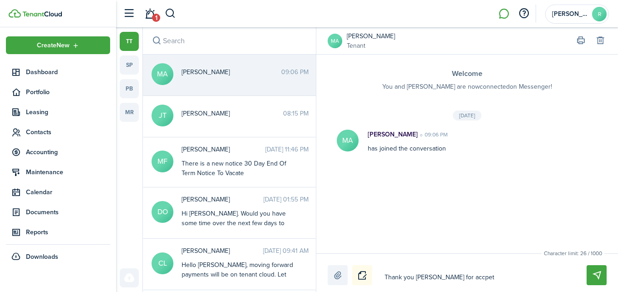
type textarea "Thank you [PERSON_NAME] for accpeti"
type textarea "Thank you [PERSON_NAME] for accpetin"
type textarea "Thank you [PERSON_NAME] for accpeti"
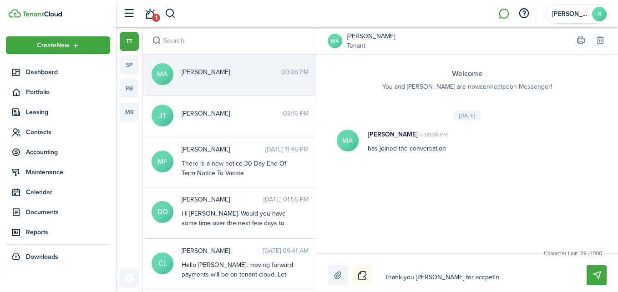
type textarea "Thank you [PERSON_NAME] for accpeti"
type textarea "Thank you [PERSON_NAME] for accpet"
type textarea "Thank you [PERSON_NAME] for accpe"
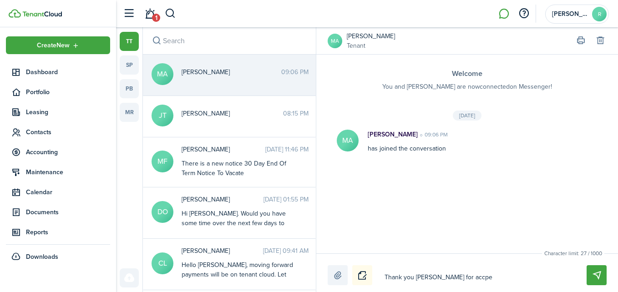
type textarea "Thank you [PERSON_NAME] for accp"
type textarea "Thank you [PERSON_NAME] for acc"
type textarea "Thank you [PERSON_NAME] for acce"
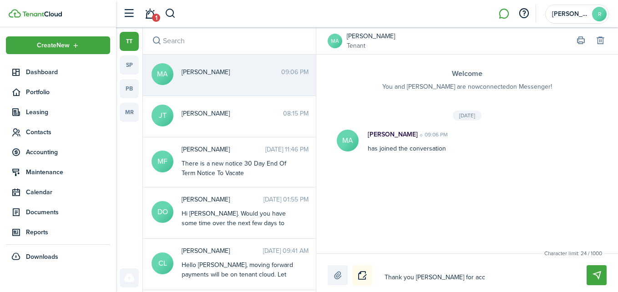
type textarea "Thank you [PERSON_NAME] for acce"
type textarea "Thank you [PERSON_NAME] for accep"
type textarea "Thank you [PERSON_NAME] for accept"
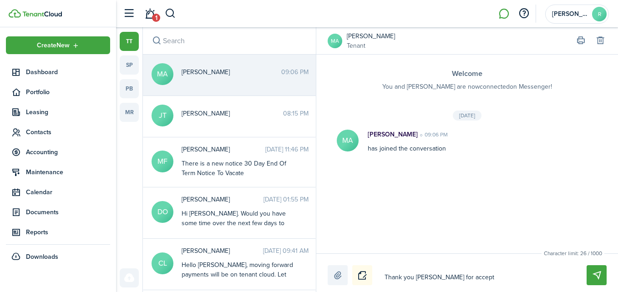
type textarea "Thank you [PERSON_NAME] for accepti"
type textarea "Thank you [PERSON_NAME] for acceptin"
type textarea "Thank you [PERSON_NAME] for accepting"
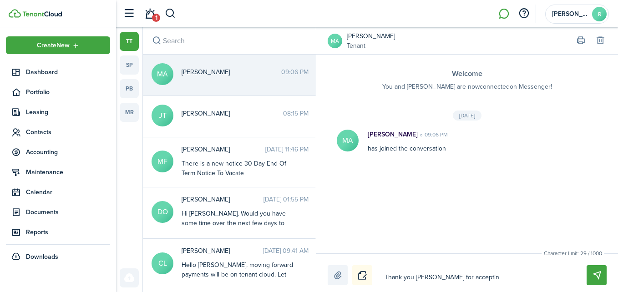
type textarea "Thank you [PERSON_NAME] for accepting"
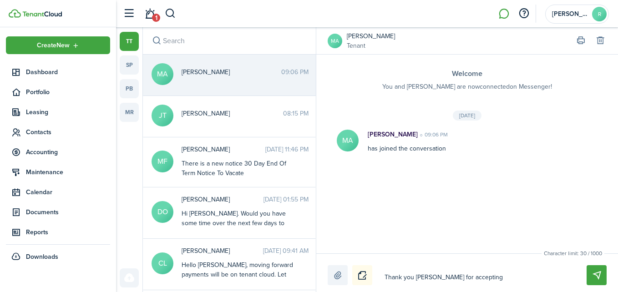
type textarea "Thank you [PERSON_NAME] for acceptin"
type textarea "Thank you [PERSON_NAME] for accepti"
type textarea "Thank you [PERSON_NAME] for accept"
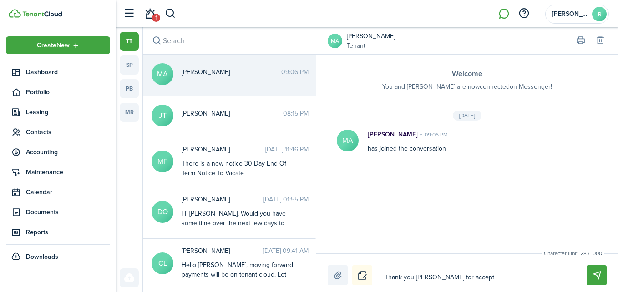
type textarea "Thank you [PERSON_NAME] for accept"
type textarea "Thank you [PERSON_NAME] for accep"
type textarea "Thank you [PERSON_NAME] for acce"
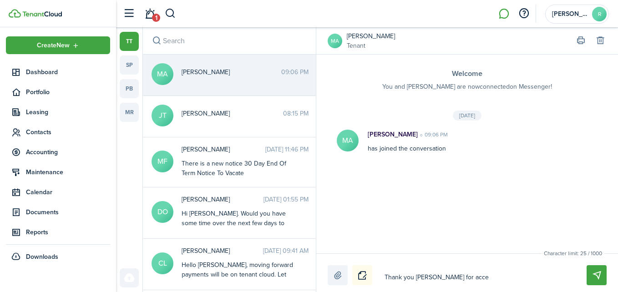
type textarea "Thank you [PERSON_NAME] for acc"
type textarea "Thank you [PERSON_NAME] for ac"
type textarea "Thank you [PERSON_NAME] for a"
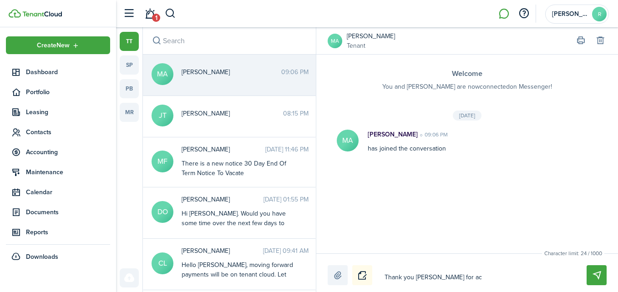
type textarea "Thank you [PERSON_NAME] for a"
type textarea "Thank you [PERSON_NAME] for"
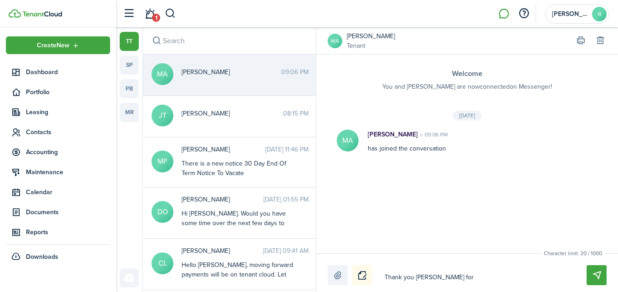
type textarea "Thank you [PERSON_NAME]"
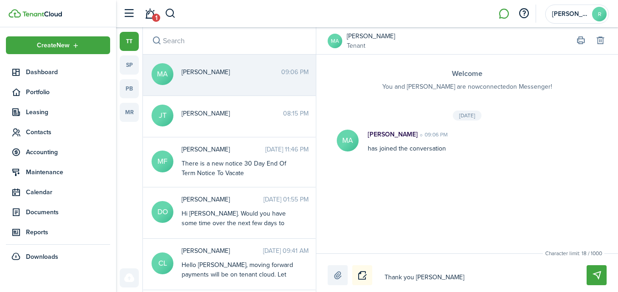
type textarea "Thank you [PERSON_NAME]"
click at [151, 13] on link "2" at bounding box center [149, 13] width 17 height 23
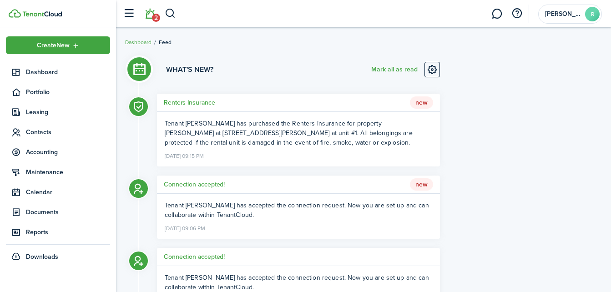
scroll to position [39, 0]
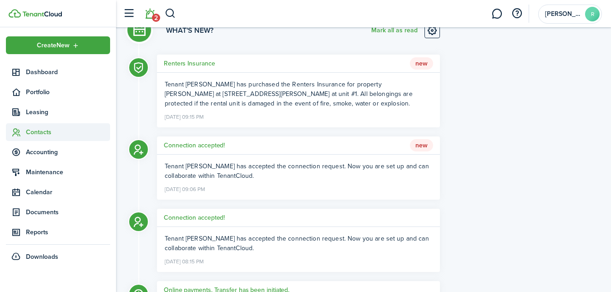
click at [46, 135] on span "Contacts" at bounding box center [68, 132] width 84 height 10
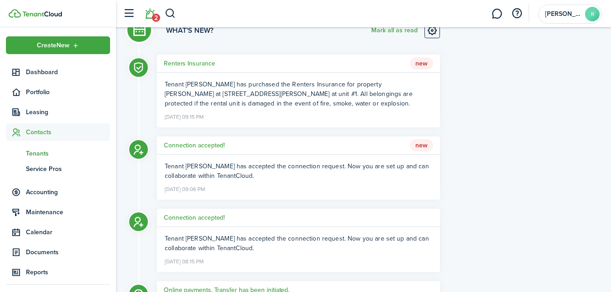
click at [45, 156] on span "Tenants" at bounding box center [68, 154] width 84 height 10
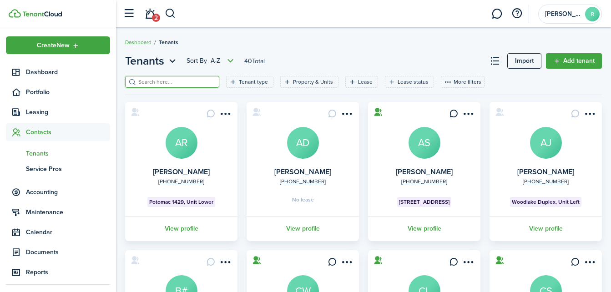
click at [174, 84] on input "search" at bounding box center [176, 82] width 80 height 9
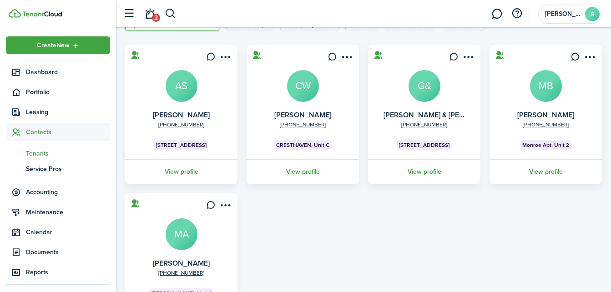
scroll to position [58, 0]
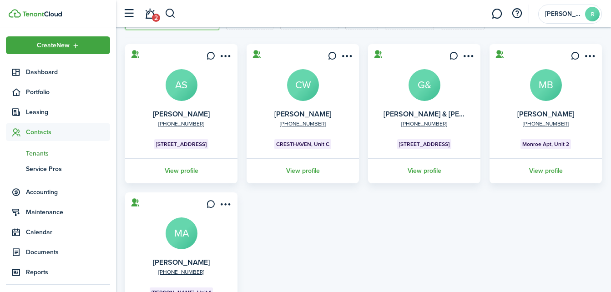
type input "mi"
click at [202, 249] on card "[PHONE_NUMBER] [PERSON_NAME] MA [PERSON_NAME], Unit 1 View profile" at bounding box center [181, 261] width 112 height 139
click at [186, 240] on avatar-text "MA" at bounding box center [182, 233] width 32 height 32
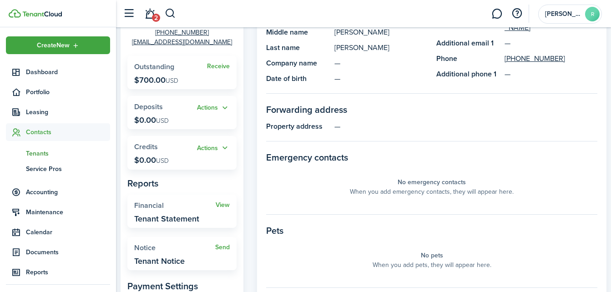
scroll to position [125, 0]
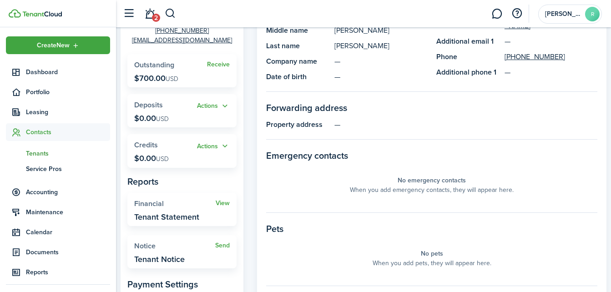
click at [338, 122] on panel-main-description "—" at bounding box center [465, 124] width 263 height 11
click at [347, 126] on panel-main-description "—" at bounding box center [465, 124] width 263 height 11
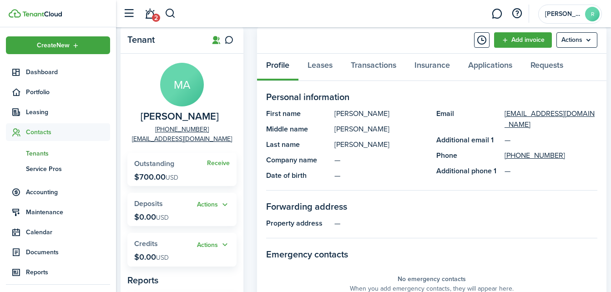
scroll to position [23, 0]
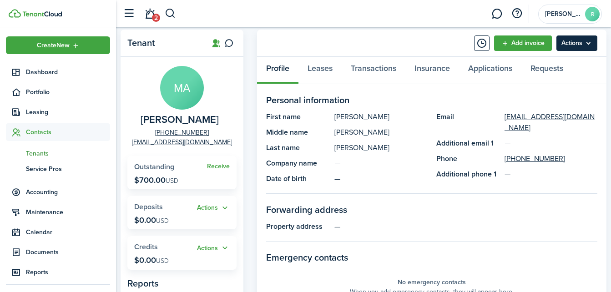
click at [583, 41] on menu-btn "Actions" at bounding box center [576, 42] width 41 height 15
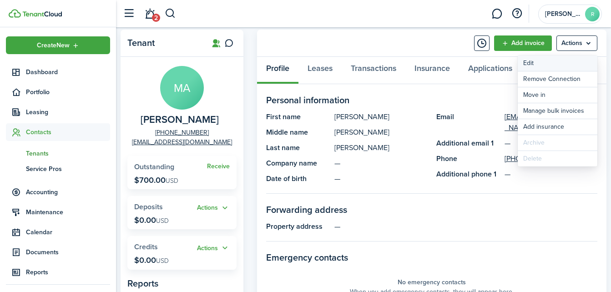
click at [542, 62] on link "Edit" at bounding box center [558, 62] width 80 height 15
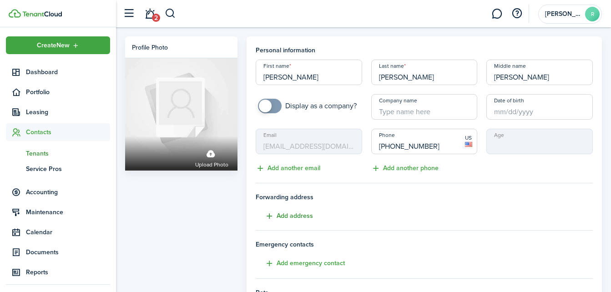
click at [302, 219] on button "Add address" at bounding box center [284, 216] width 57 height 10
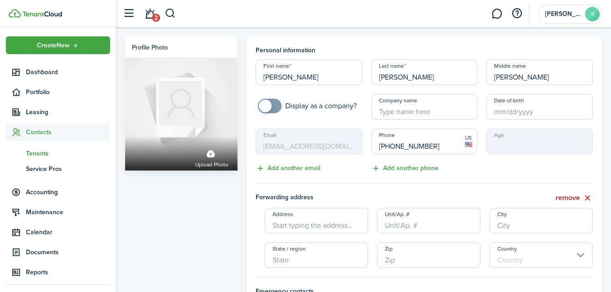
click at [316, 226] on input "Address" at bounding box center [316, 220] width 103 height 25
type input "2540 [PERSON_NAME]"
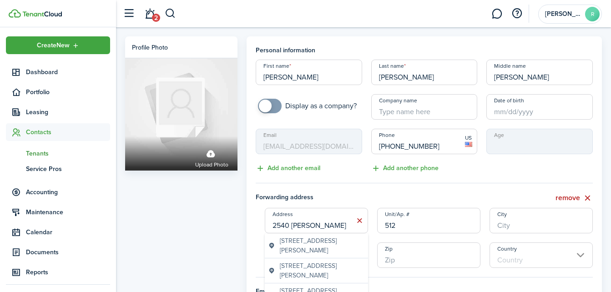
type input "512"
type input "s"
type input "[GEOGRAPHIC_DATA]"
click at [320, 255] on span "[STREET_ADDRESS][PERSON_NAME]" at bounding box center [322, 245] width 85 height 19
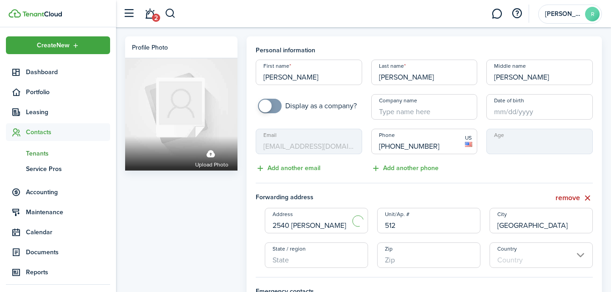
type input "[STREET_ADDRESS][PERSON_NAME]"
type input "OH"
type input "44120"
type input "[GEOGRAPHIC_DATA]"
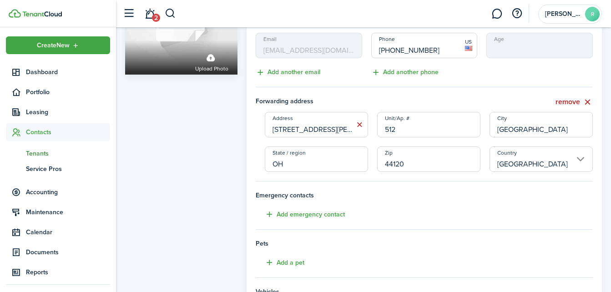
scroll to position [100, 0]
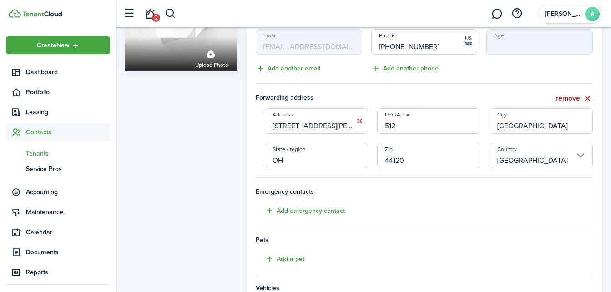
click at [384, 203] on tenant-form "Personal information First name [PERSON_NAME] Last name [PERSON_NAME] Middle na…" at bounding box center [424, 161] width 337 height 431
click at [275, 210] on button "Add emergency contact" at bounding box center [300, 211] width 89 height 10
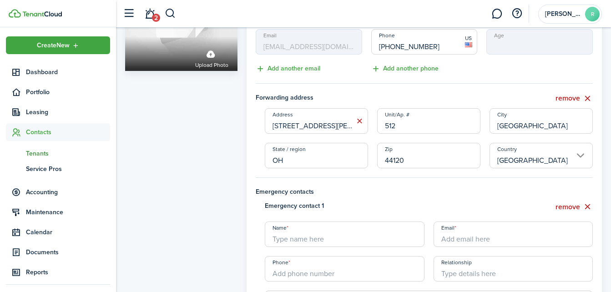
click at [296, 241] on input "Name" at bounding box center [345, 233] width 160 height 25
type input "[PERSON_NAME]"
type input "+1"
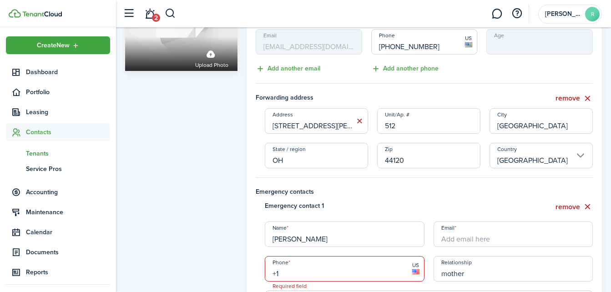
type input "mother"
click at [296, 241] on input "[PERSON_NAME]" at bounding box center [345, 233] width 160 height 25
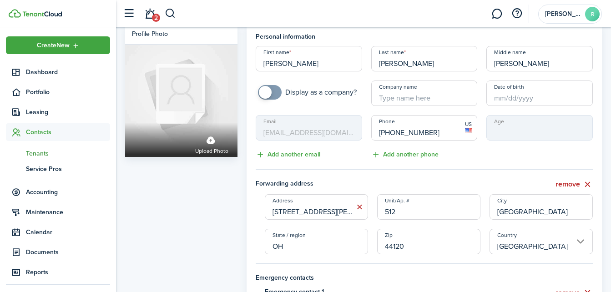
scroll to position [0, 0]
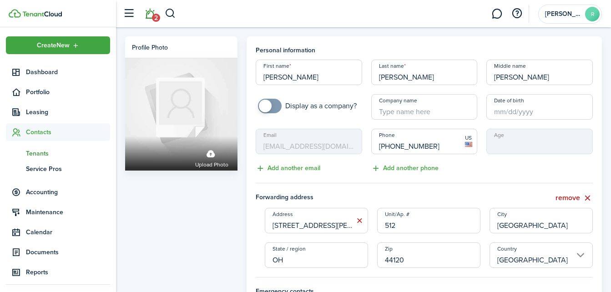
click at [148, 20] on link "2" at bounding box center [149, 13] width 17 height 23
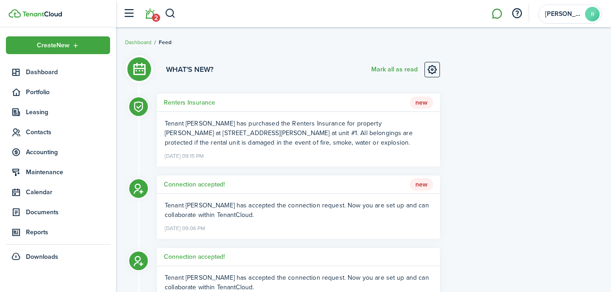
click at [493, 18] on link at bounding box center [496, 13] width 17 height 23
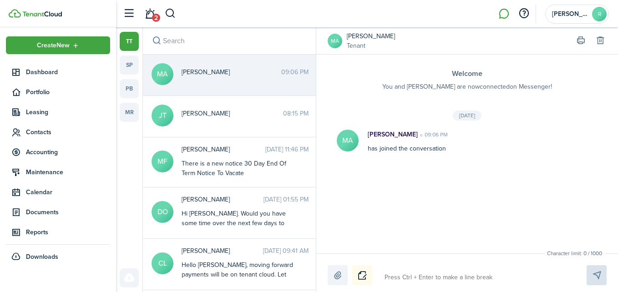
click at [403, 280] on textarea at bounding box center [474, 277] width 187 height 15
click at [339, 277] on label at bounding box center [337, 275] width 20 height 20
click at [327, 265] on input "file" at bounding box center [327, 265] width 0 height 0
click at [36, 132] on span "Contacts" at bounding box center [68, 132] width 84 height 10
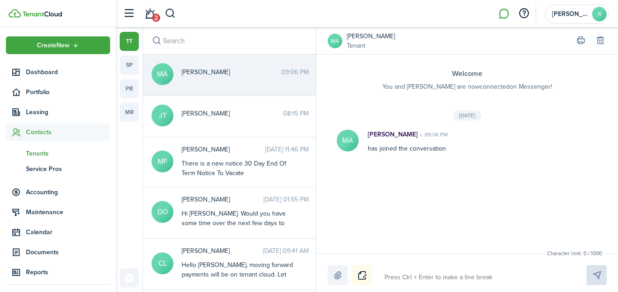
click at [38, 152] on span "Tenants" at bounding box center [68, 154] width 84 height 10
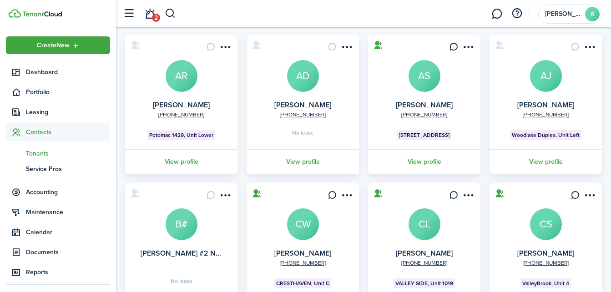
scroll to position [31, 0]
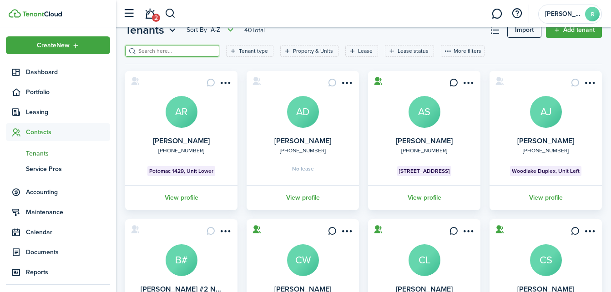
click at [196, 52] on input "search" at bounding box center [176, 51] width 80 height 9
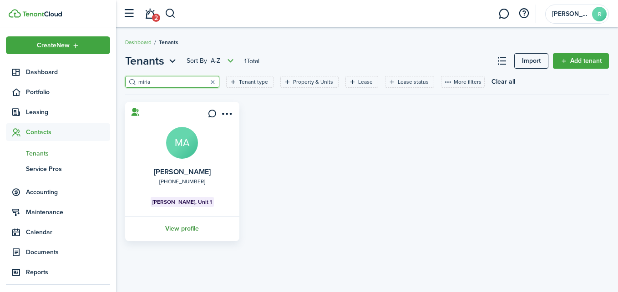
type input "miria"
click at [182, 230] on link "View profile" at bounding box center [182, 228] width 117 height 25
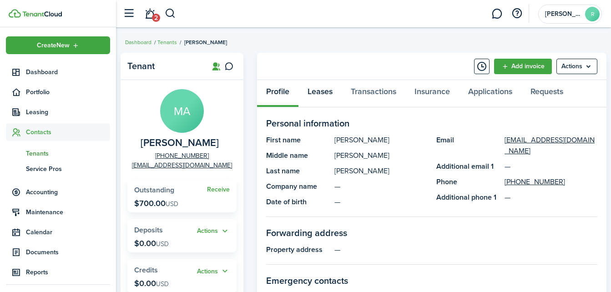
click at [327, 95] on link "Leases" at bounding box center [319, 93] width 43 height 27
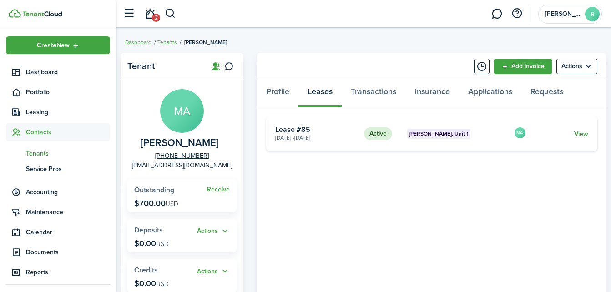
click at [575, 130] on link "View" at bounding box center [581, 134] width 14 height 10
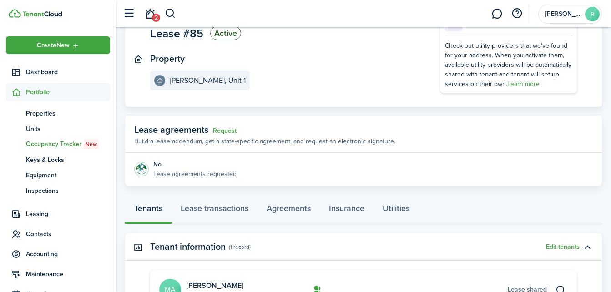
scroll to position [57, 0]
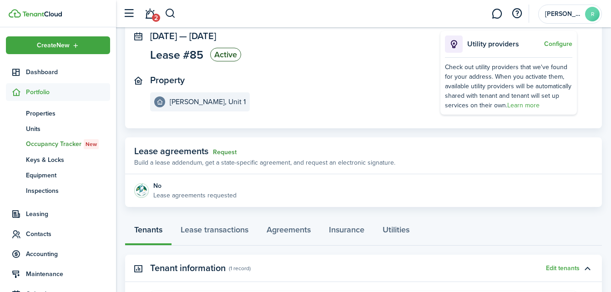
click at [231, 150] on link "Request" at bounding box center [225, 152] width 24 height 7
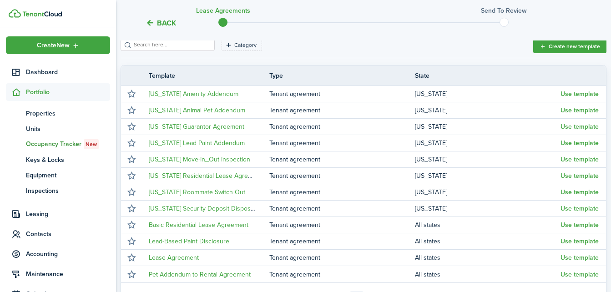
scroll to position [156, 0]
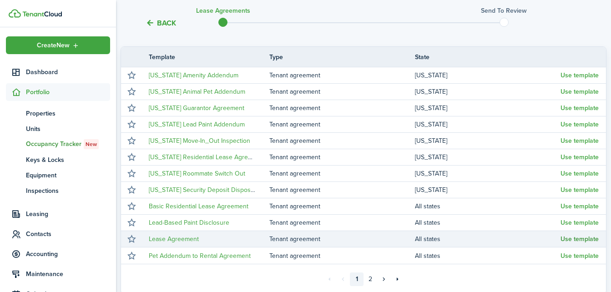
click at [566, 242] on button "Use template" at bounding box center [579, 239] width 38 height 7
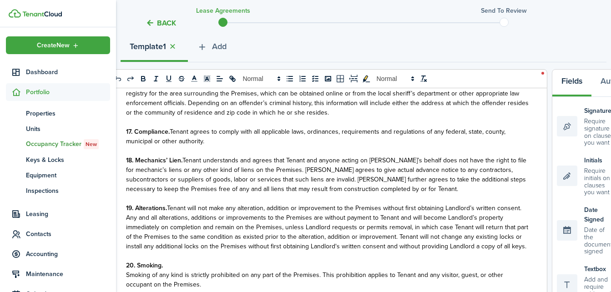
scroll to position [0, 0]
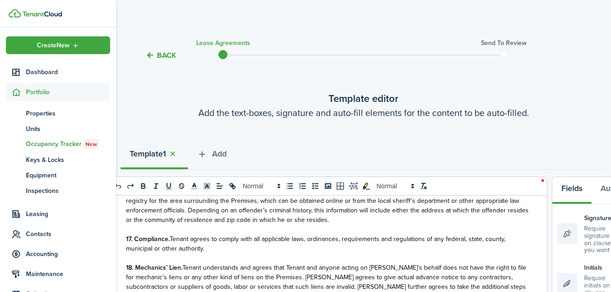
click at [158, 56] on button "Back" at bounding box center [161, 55] width 30 height 10
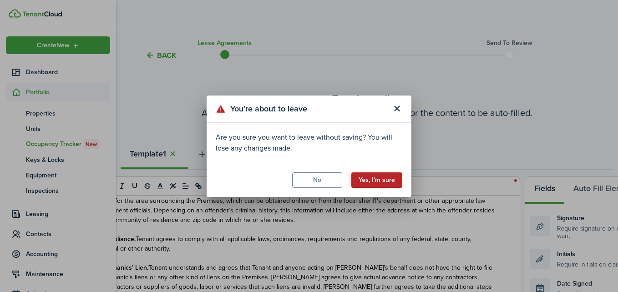
click at [359, 177] on button "Yes, I'm sure" at bounding box center [376, 179] width 51 height 15
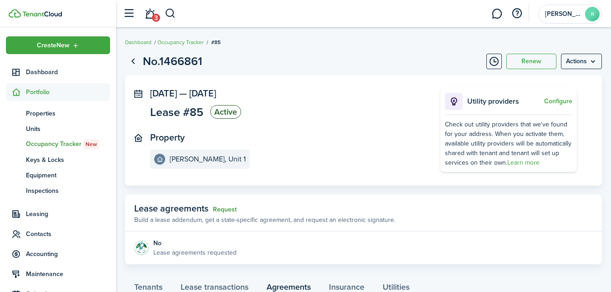
click at [223, 211] on link "Request" at bounding box center [225, 209] width 24 height 7
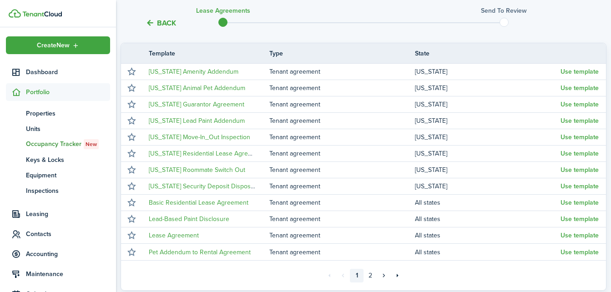
scroll to position [161, 0]
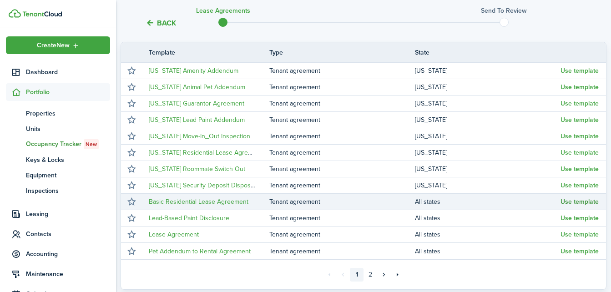
click at [576, 203] on button "Use template" at bounding box center [579, 201] width 38 height 7
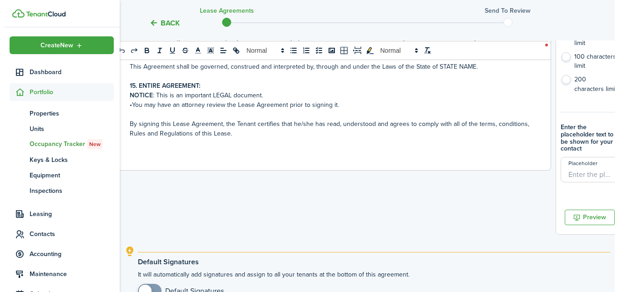
scroll to position [396, 0]
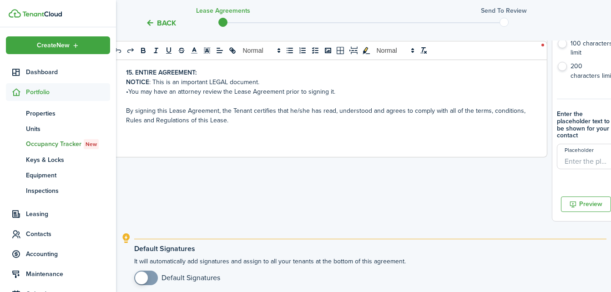
drag, startPoint x: 324, startPoint y: 137, endPoint x: 316, endPoint y: 143, distance: 10.7
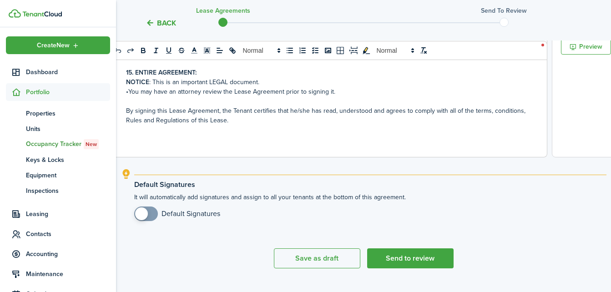
click at [167, 23] on button "Back" at bounding box center [161, 23] width 30 height 10
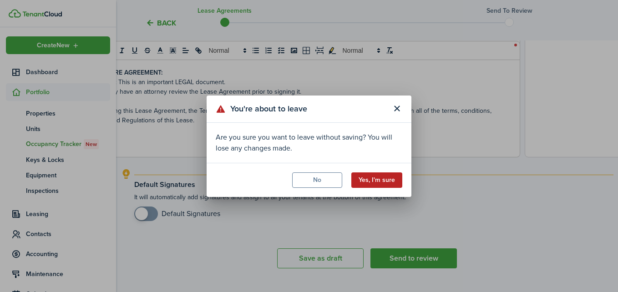
click at [364, 181] on button "Yes, I'm sure" at bounding box center [376, 179] width 51 height 15
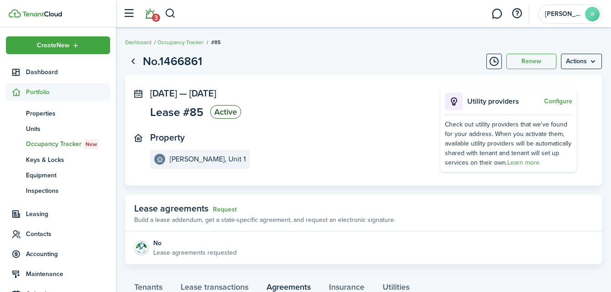
click at [150, 16] on link "3" at bounding box center [149, 13] width 17 height 23
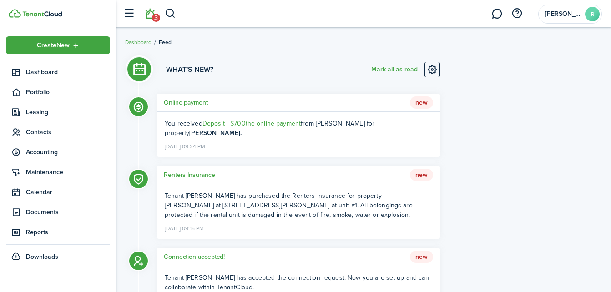
click at [146, 18] on li "3" at bounding box center [149, 13] width 21 height 23
click at [393, 70] on button "Mark all as read" at bounding box center [394, 69] width 46 height 15
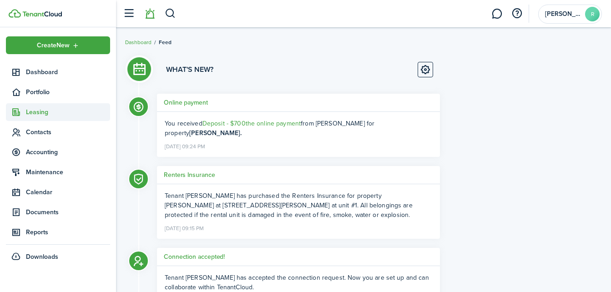
click at [28, 111] on span "Leasing" at bounding box center [68, 112] width 84 height 10
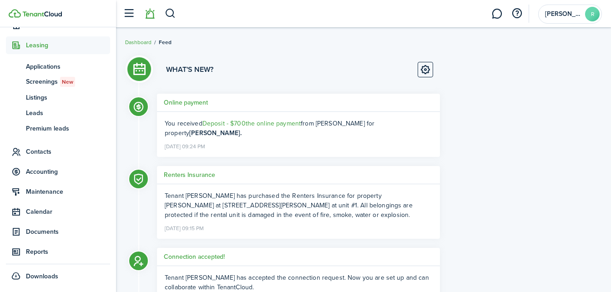
scroll to position [67, 0]
click at [37, 232] on span "Documents" at bounding box center [68, 231] width 84 height 10
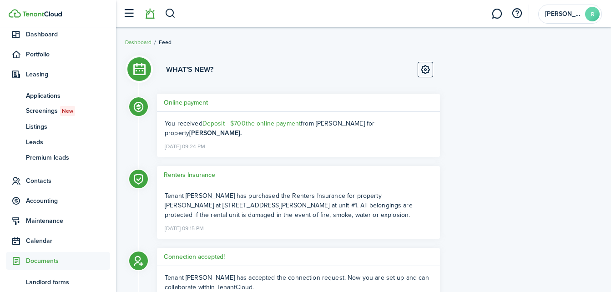
scroll to position [36, 0]
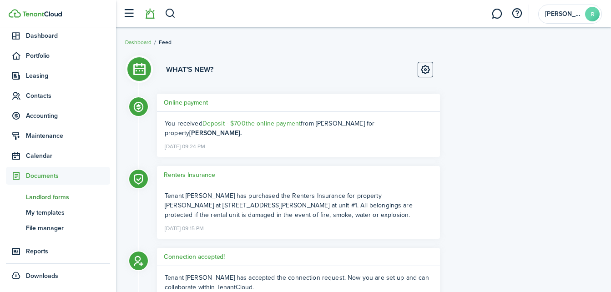
click at [58, 197] on span "Landlord forms" at bounding box center [68, 197] width 84 height 10
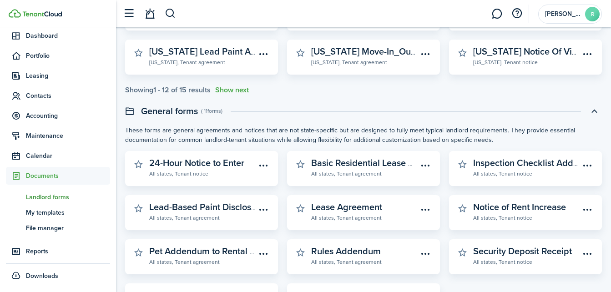
scroll to position [304, 0]
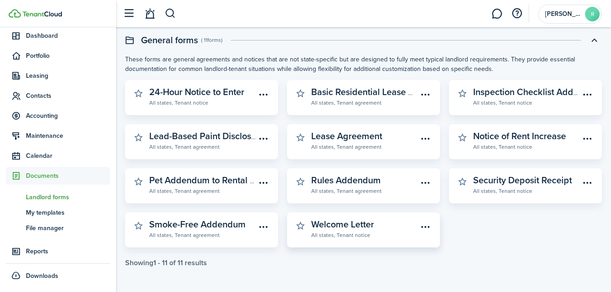
click at [381, 224] on link "Welcome Letter All states, Tenant notice" at bounding box center [364, 229] width 106 height 20
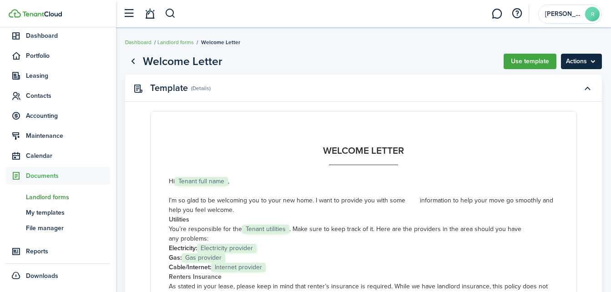
click at [580, 57] on menu-btn "Actions" at bounding box center [581, 61] width 41 height 15
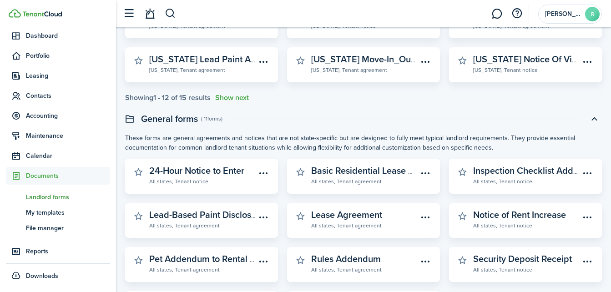
scroll to position [230, 0]
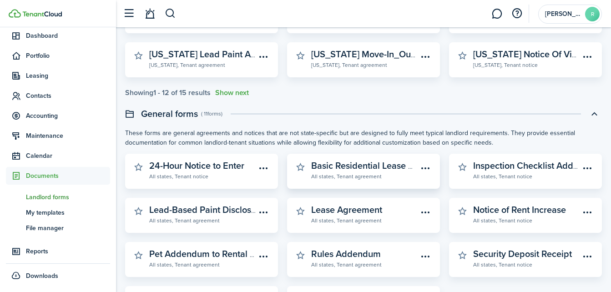
click at [363, 175] on widget-stats-subtitle "All states, Tenant agreement" at bounding box center [364, 175] width 106 height 9
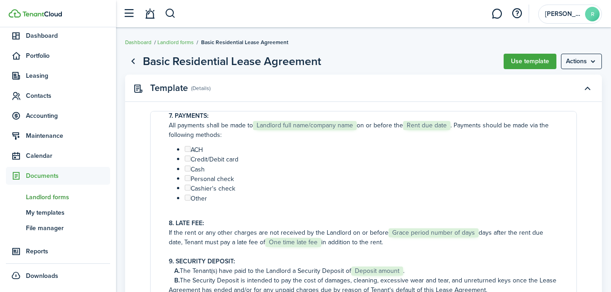
scroll to position [315, 0]
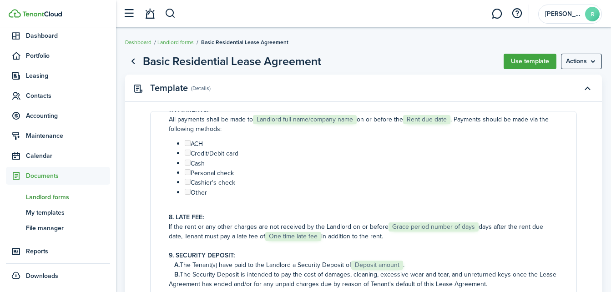
click at [424, 226] on p "If the rent or any other charges are not received by the Landlord on or before …" at bounding box center [363, 231] width 389 height 19
click at [582, 63] on menu-btn "Actions" at bounding box center [581, 61] width 41 height 15
click at [559, 94] on button "Preview" at bounding box center [562, 97] width 80 height 15
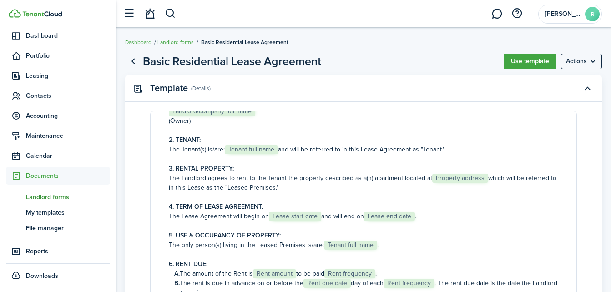
scroll to position [0, 0]
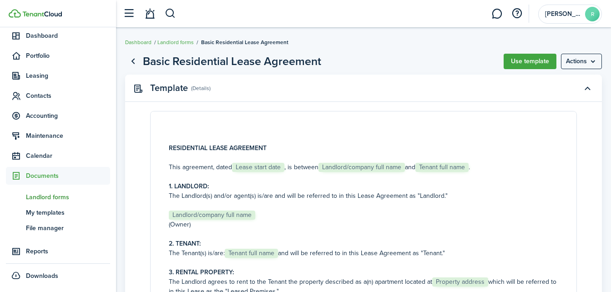
click at [258, 170] on p "This agreement, dated Lease start date , is between Landlord/company full name …" at bounding box center [363, 167] width 389 height 10
click at [514, 65] on button "Use template" at bounding box center [529, 61] width 53 height 15
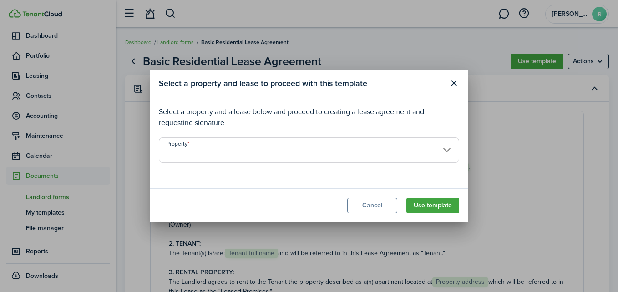
click at [330, 149] on input "Property" at bounding box center [309, 149] width 300 height 25
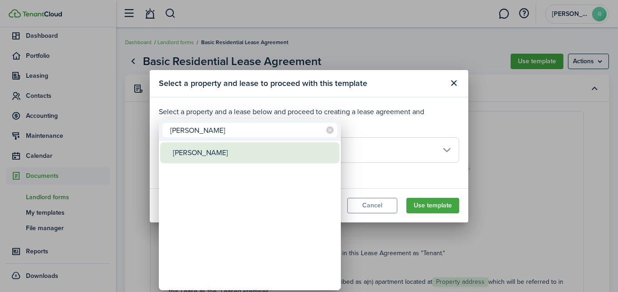
type input "[PERSON_NAME]"
click at [198, 150] on div "[PERSON_NAME]" at bounding box center [253, 152] width 161 height 21
type input "[PERSON_NAME]"
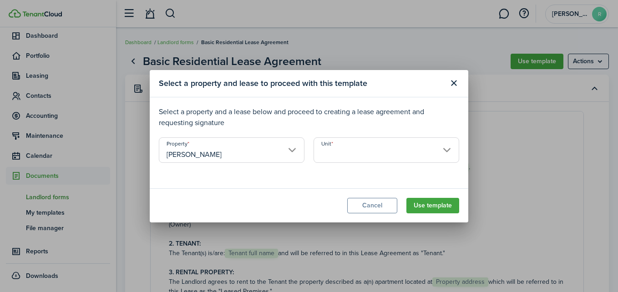
click at [348, 149] on input "Unit" at bounding box center [386, 149] width 146 height 25
click at [348, 149] on body "Create New Dashboard Portfolio Leasing Contacts Accounting Maintenance Calendar…" at bounding box center [309, 146] width 618 height 292
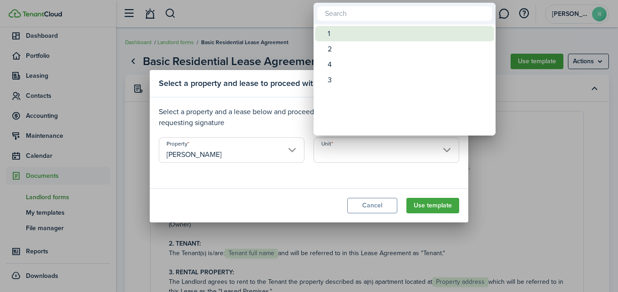
click at [327, 35] on span "Unit" at bounding box center [321, 33] width 13 height 13
type input "1"
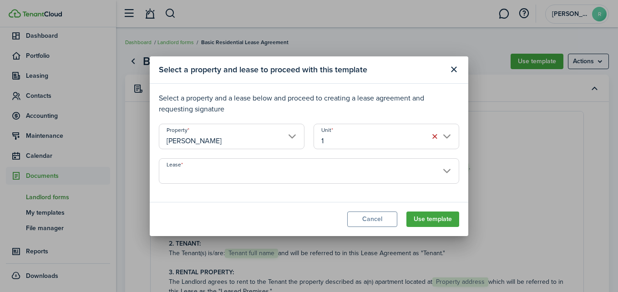
click at [405, 178] on input "Lease" at bounding box center [309, 170] width 300 height 25
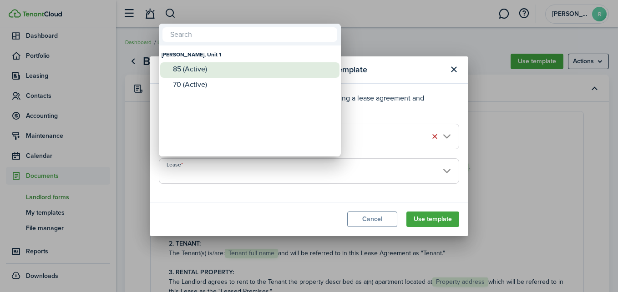
click at [264, 68] on div "85 (Active)" at bounding box center [253, 69] width 161 height 8
type input "[PERSON_NAME], Unit 1. Lease #85 (Active)"
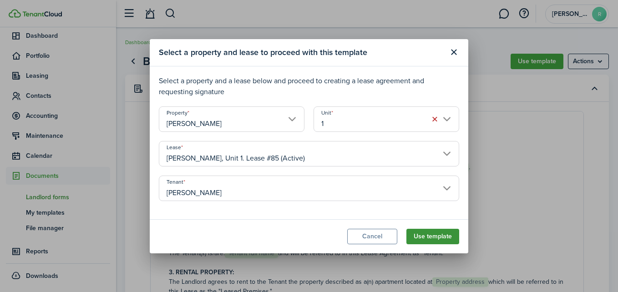
click at [425, 236] on button "Use template" at bounding box center [432, 236] width 53 height 15
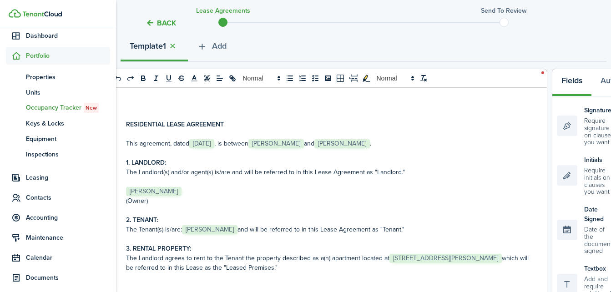
scroll to position [106, 0]
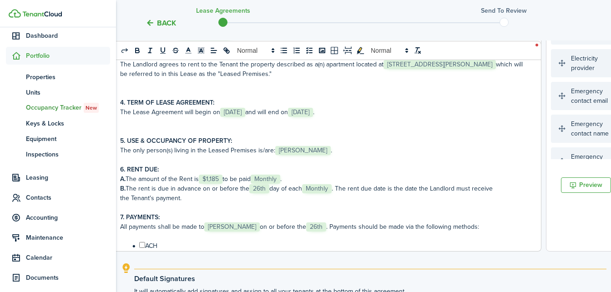
scroll to position [319, 0]
